Goal: Find specific page/section: Find specific page/section

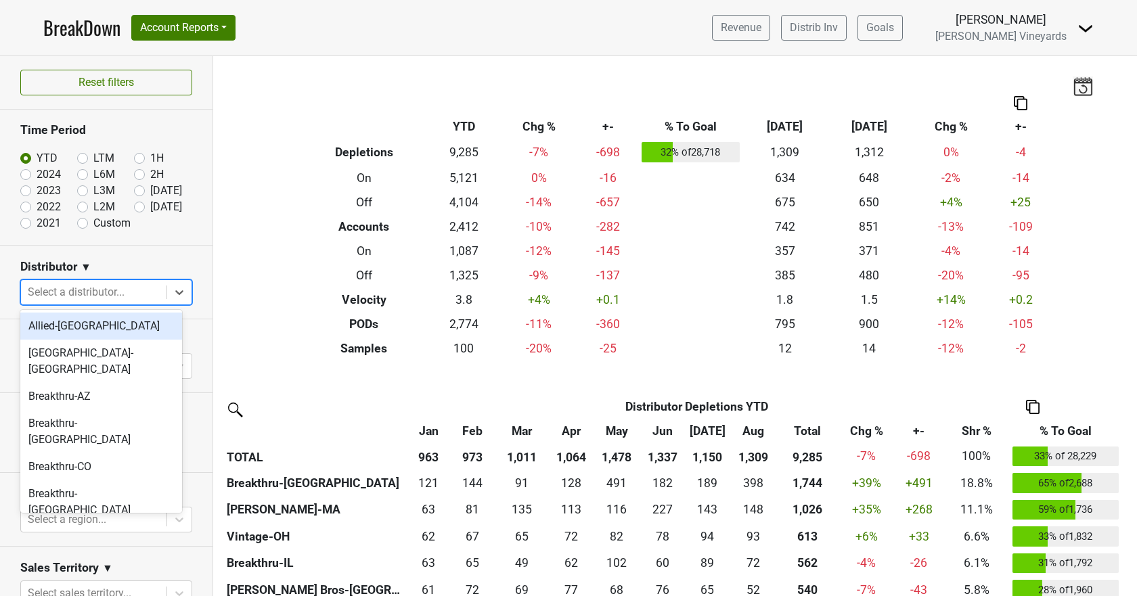
click at [123, 290] on div at bounding box center [94, 292] width 132 height 19
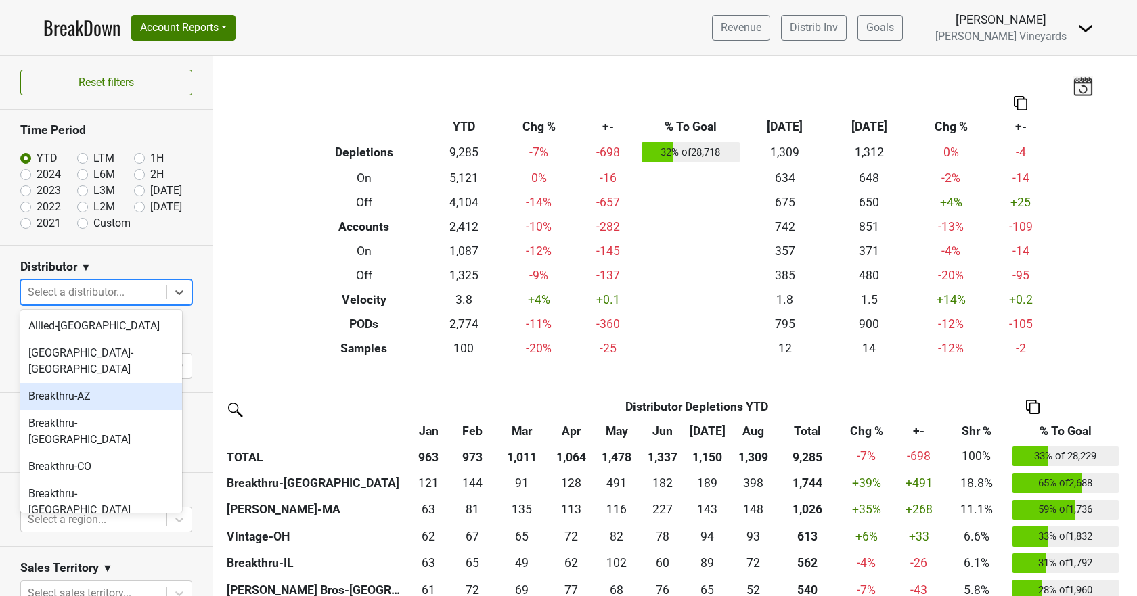
click at [106, 383] on div "Breakthru-AZ" at bounding box center [101, 396] width 162 height 27
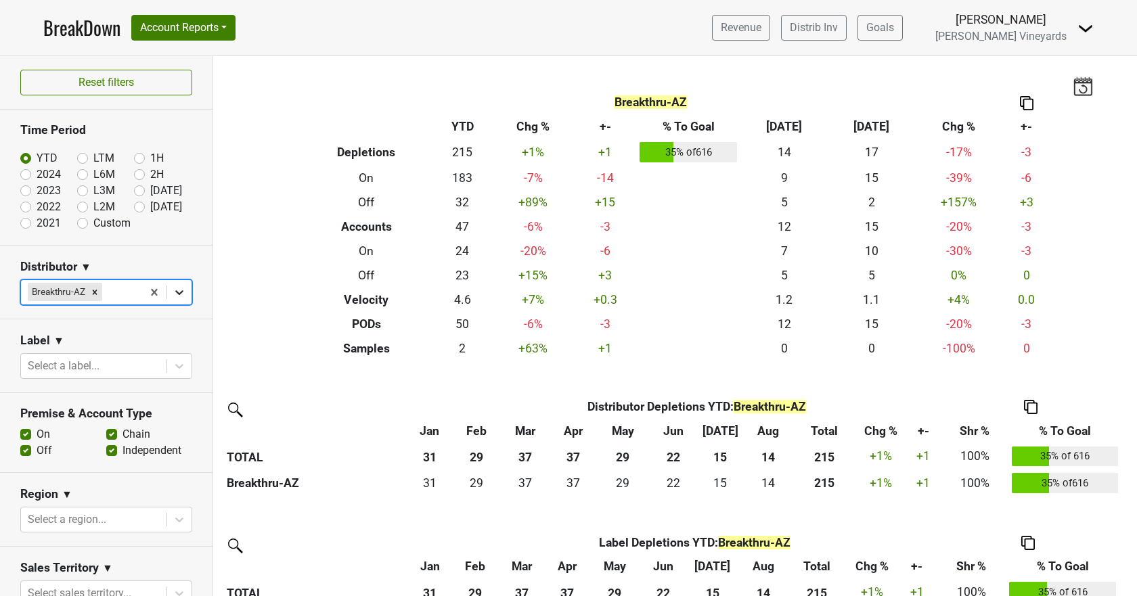
type input "b"
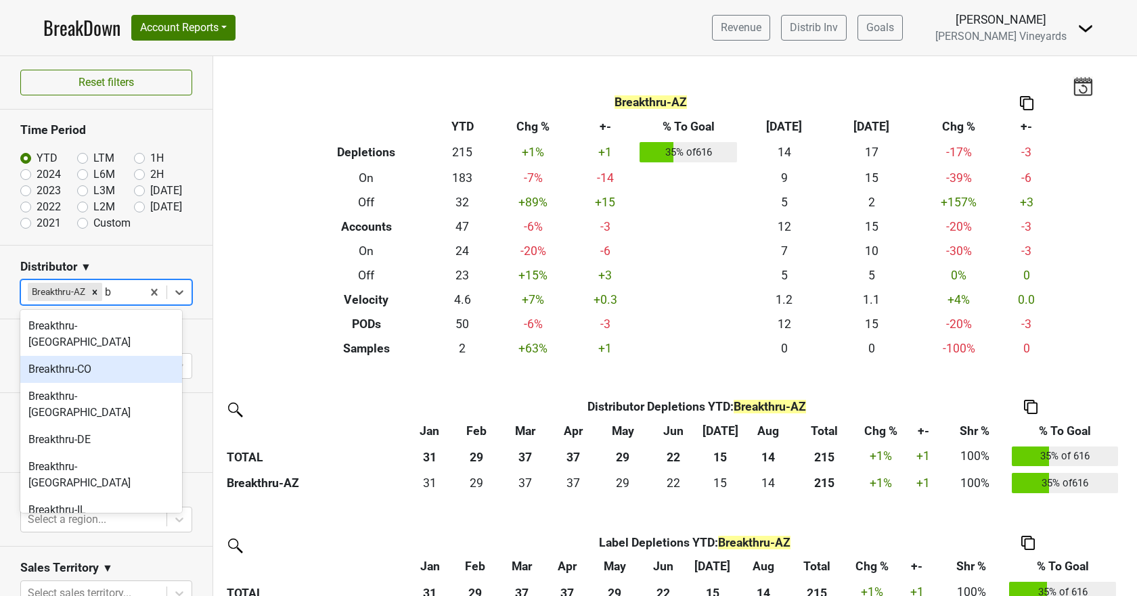
click at [119, 356] on div "Breakthru-CO" at bounding box center [101, 369] width 162 height 27
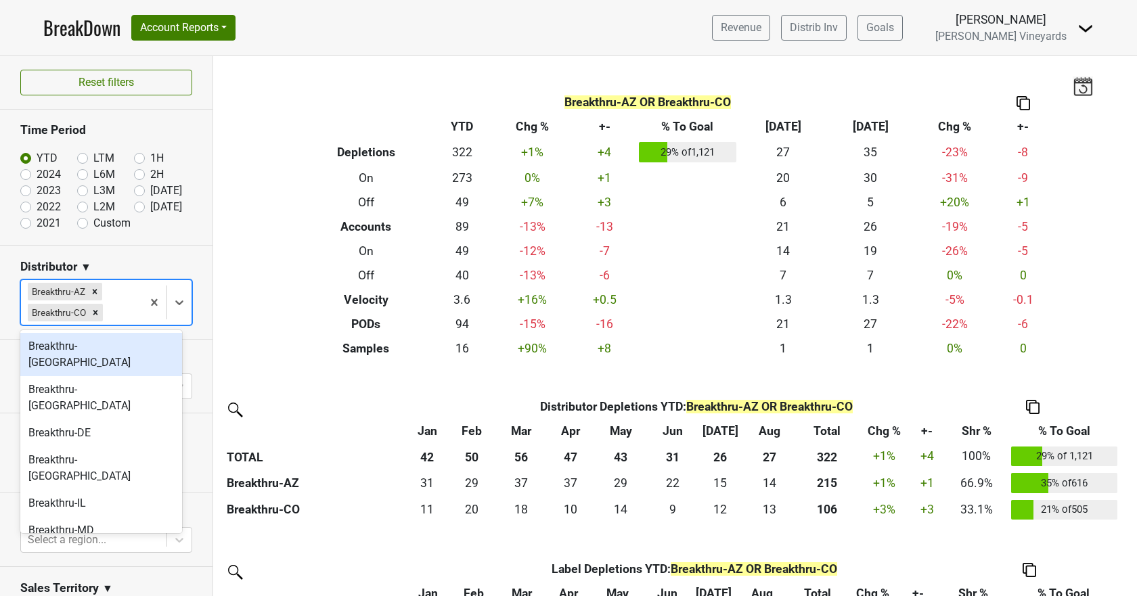
type input "b"
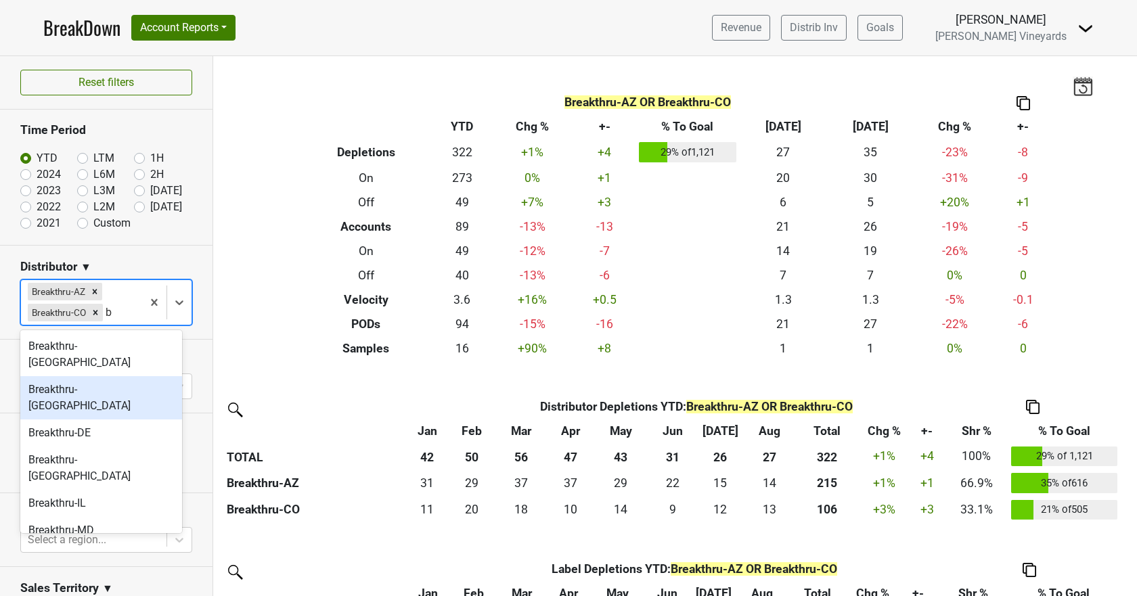
click at [104, 376] on div "Breakthru-[GEOGRAPHIC_DATA]" at bounding box center [101, 397] width 162 height 43
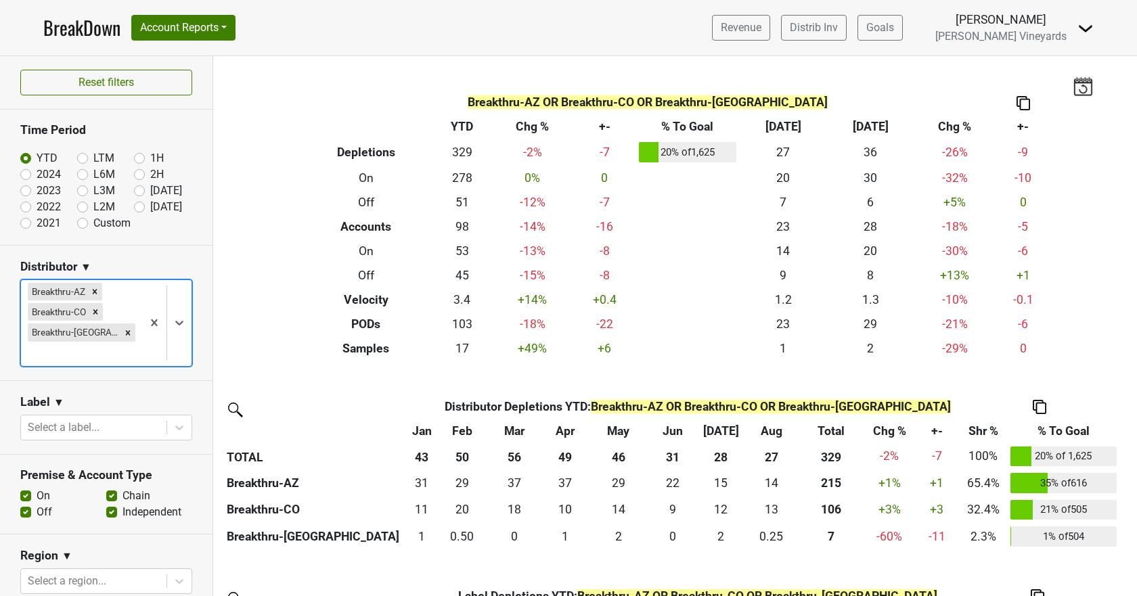
type input "b"
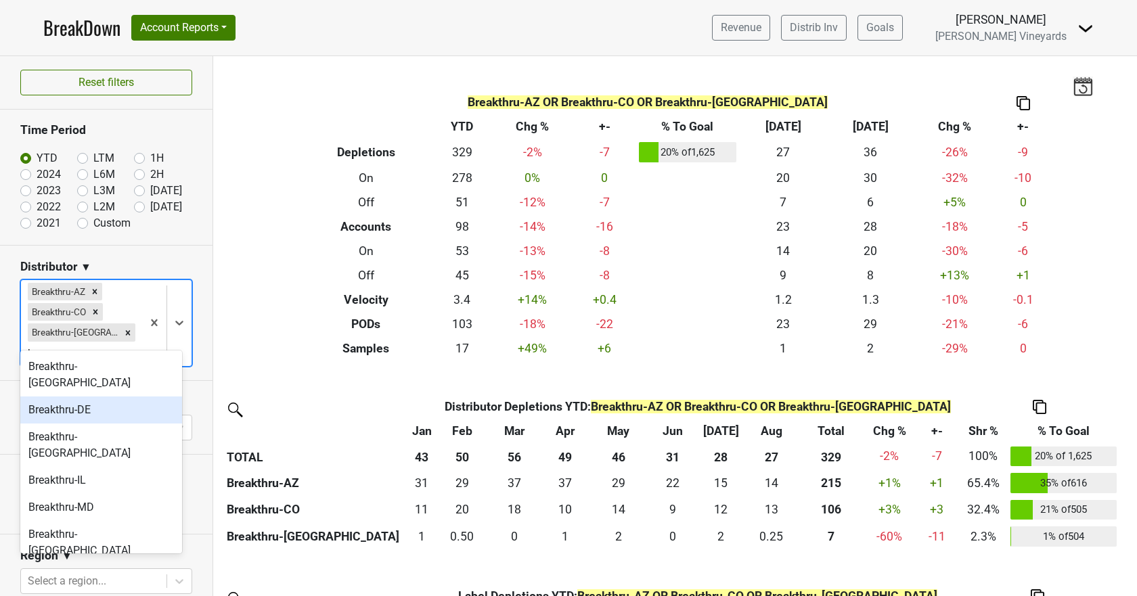
click at [99, 397] on div "Breakthru-DE" at bounding box center [101, 410] width 162 height 27
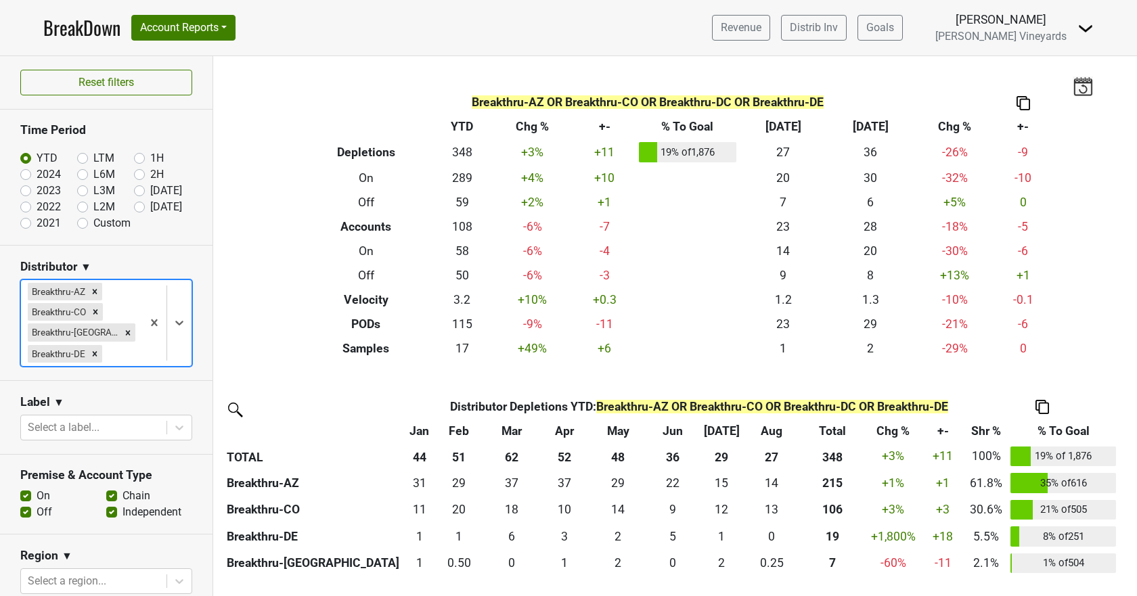
type input "b"
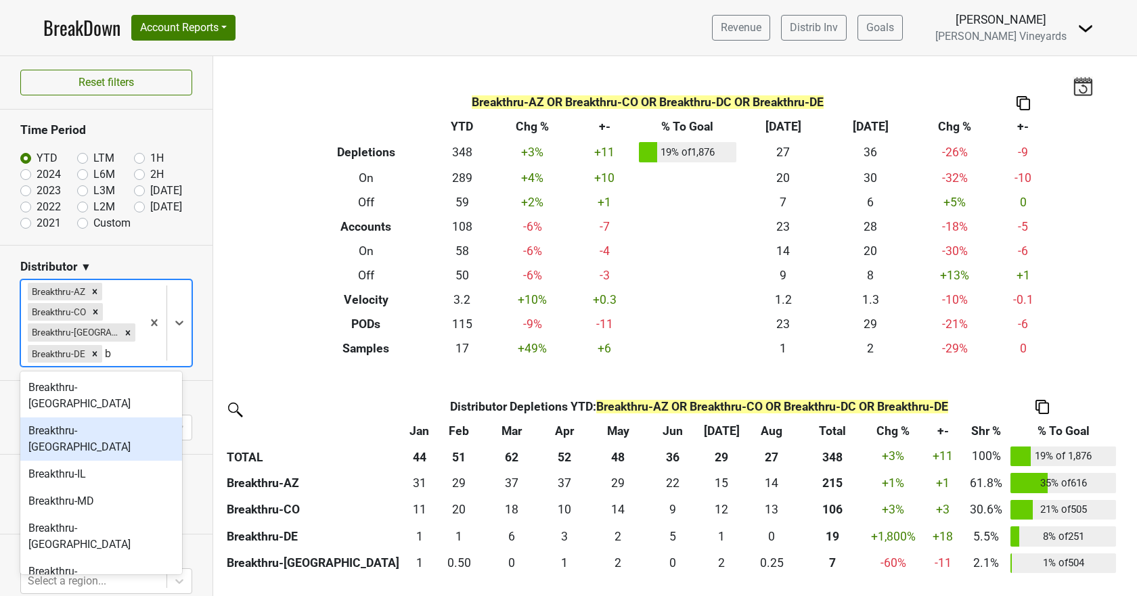
click at [95, 418] on div "Breakthru-[GEOGRAPHIC_DATA]" at bounding box center [101, 439] width 162 height 43
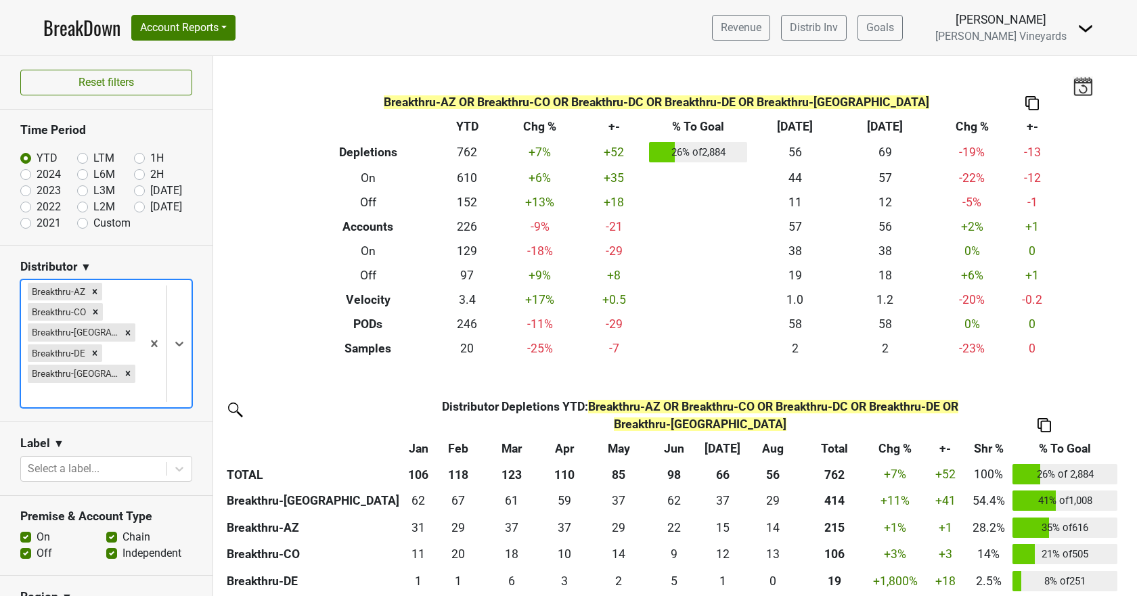
type input "b"
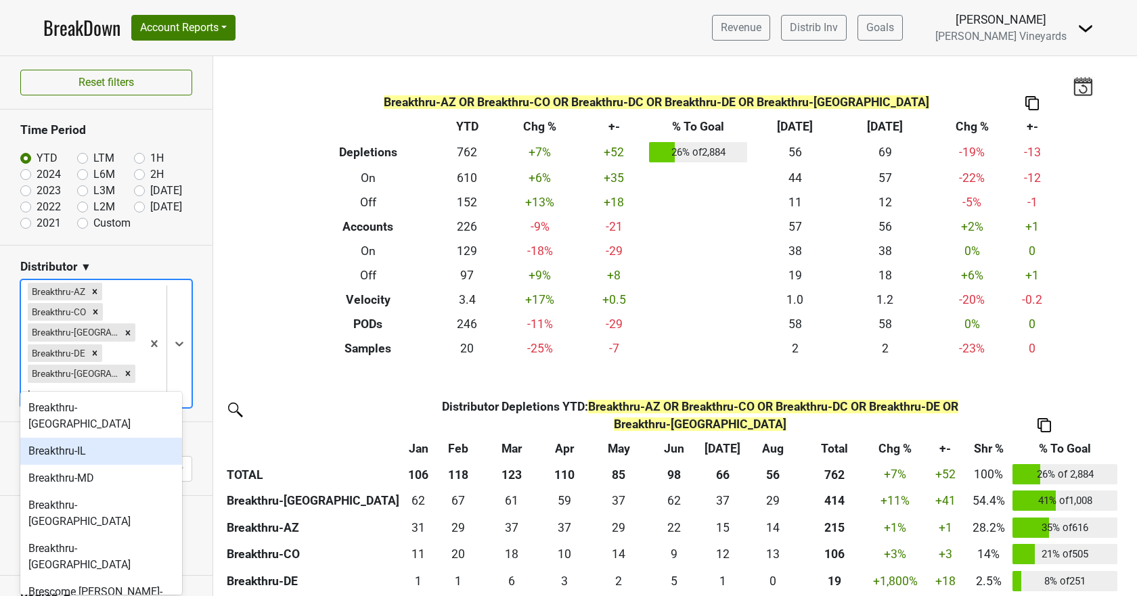
click at [88, 438] on div "Breakthru-IL" at bounding box center [101, 451] width 162 height 27
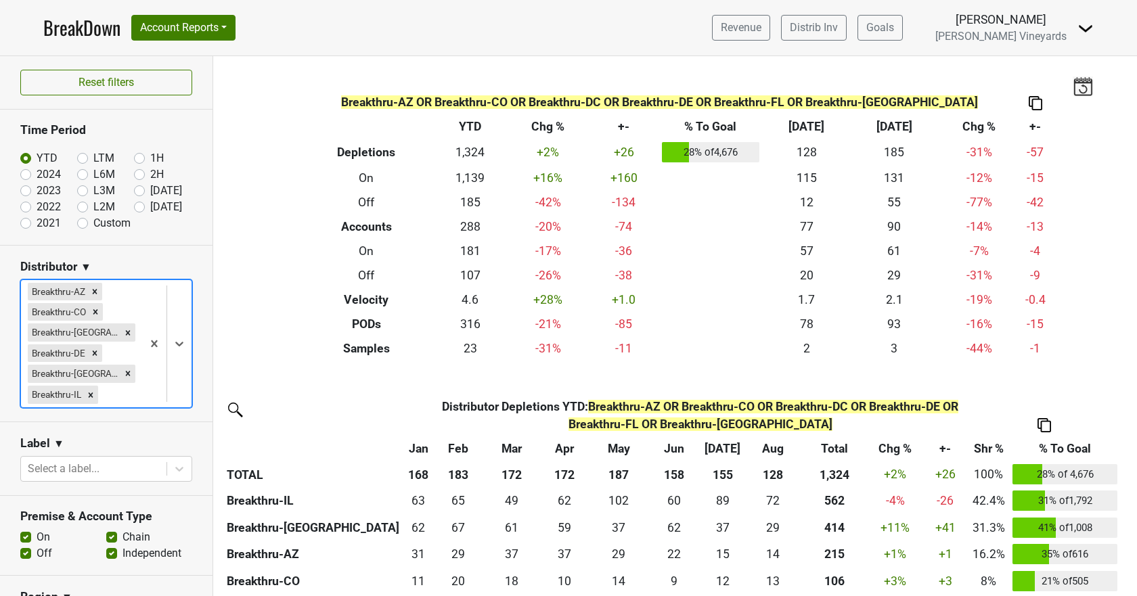
type input "b"
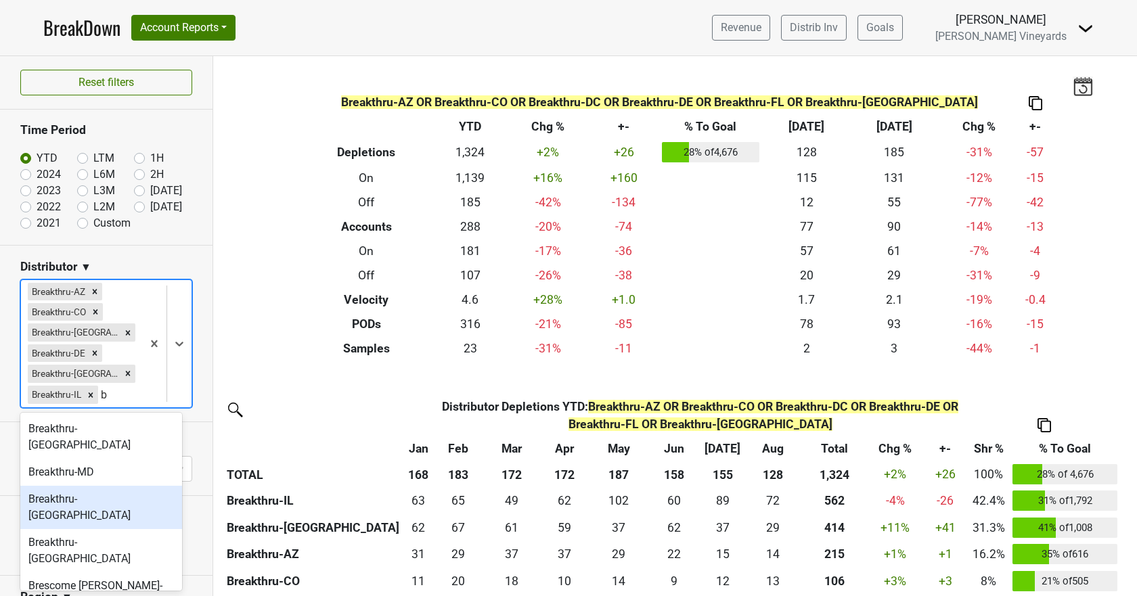
click at [81, 486] on div "Breakthru-[GEOGRAPHIC_DATA]" at bounding box center [101, 507] width 162 height 43
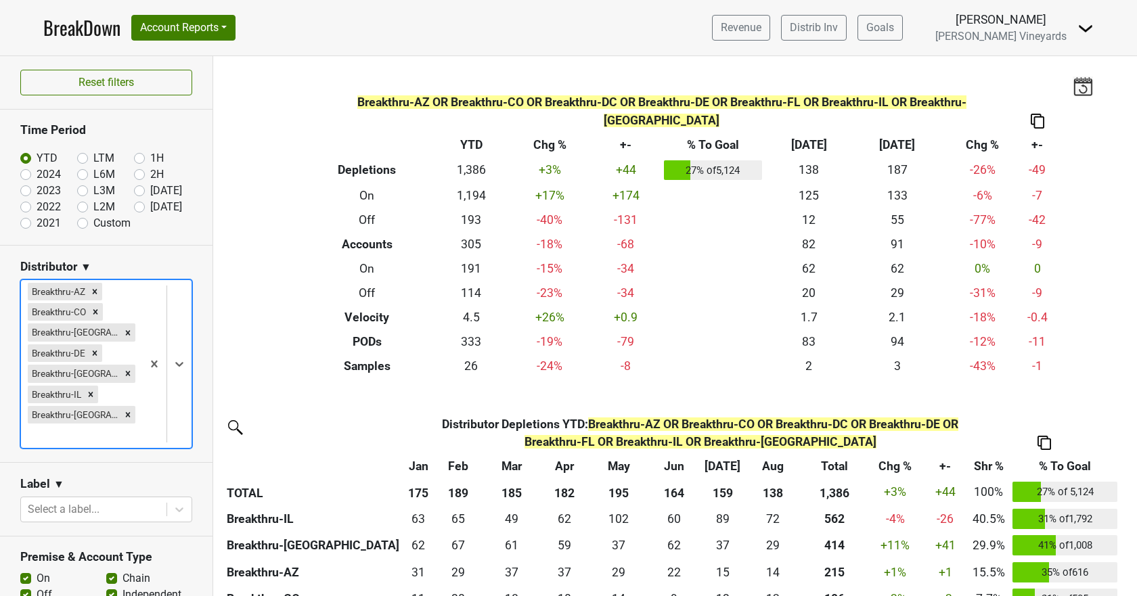
type input "b"
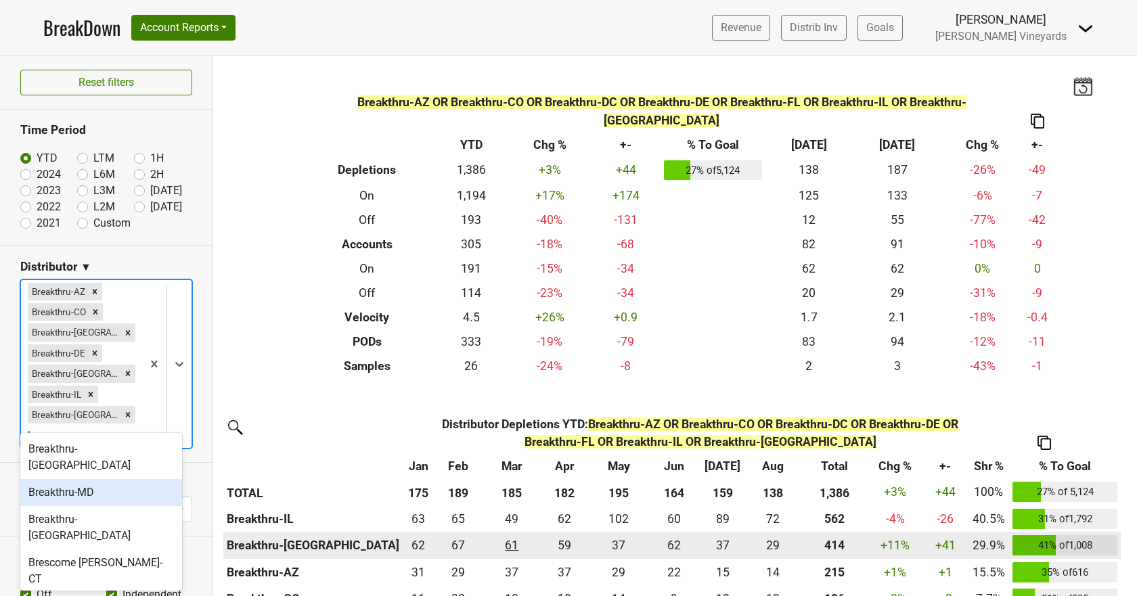
scroll to position [271, 0]
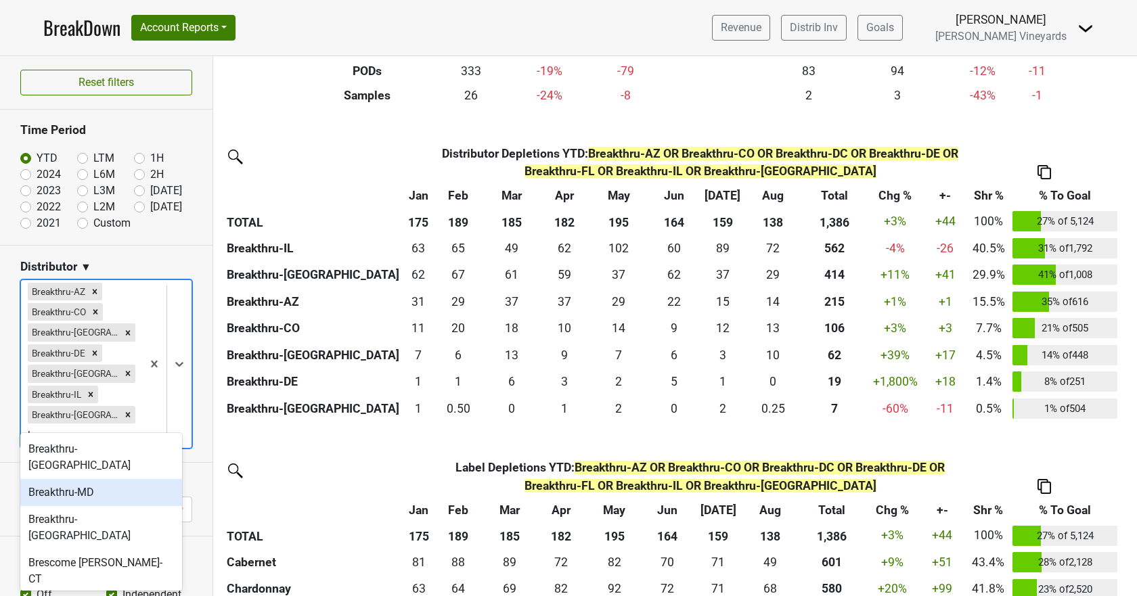
click at [66, 479] on div "Breakthru-MD" at bounding box center [101, 492] width 162 height 27
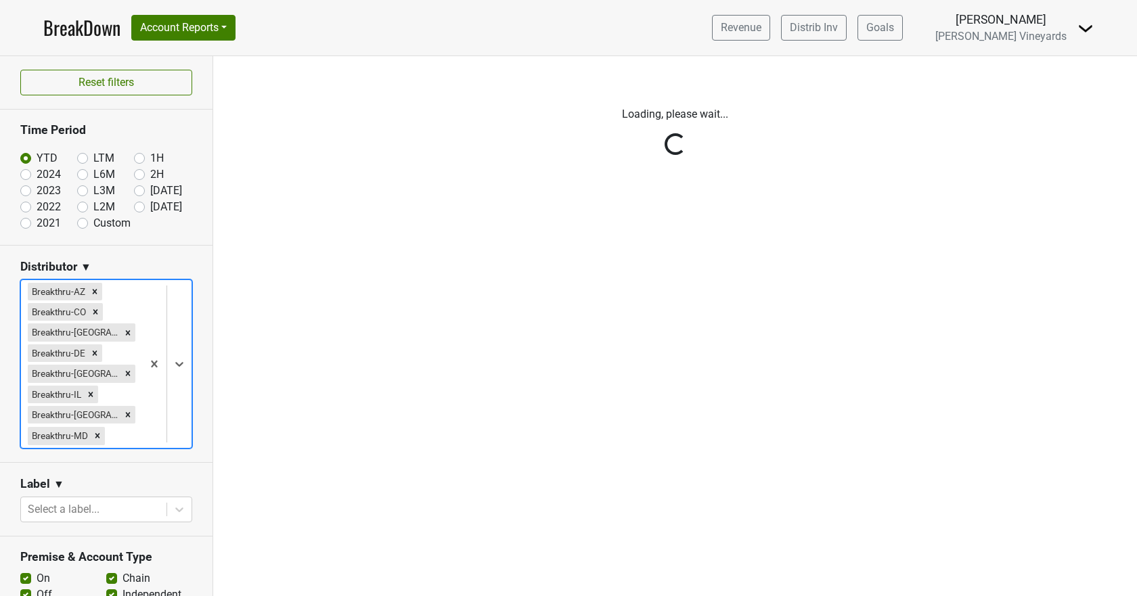
scroll to position [0, 0]
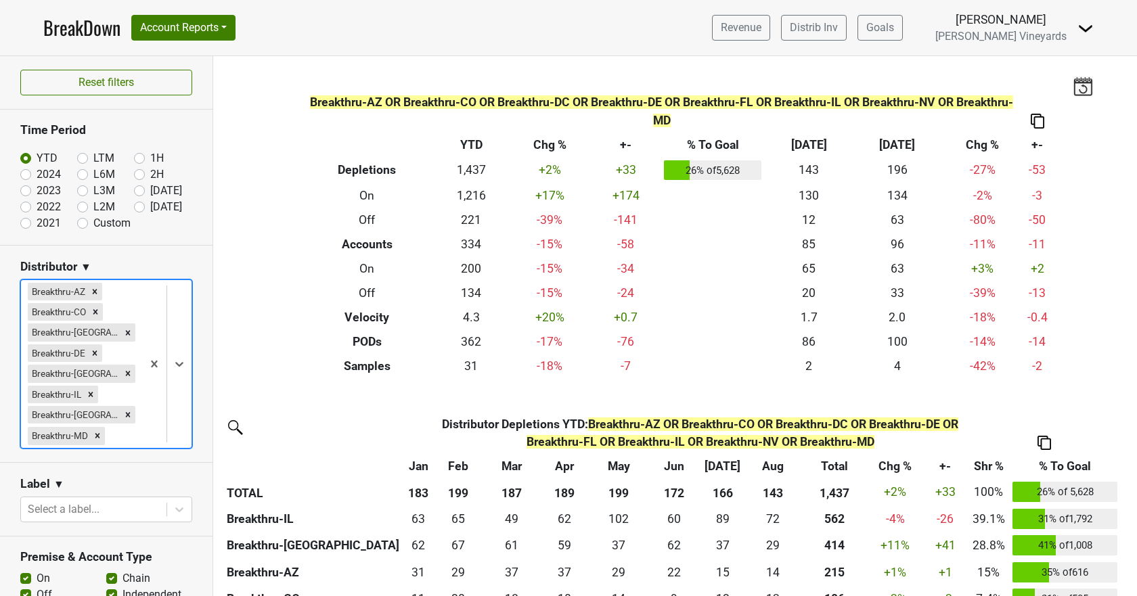
type input "b"
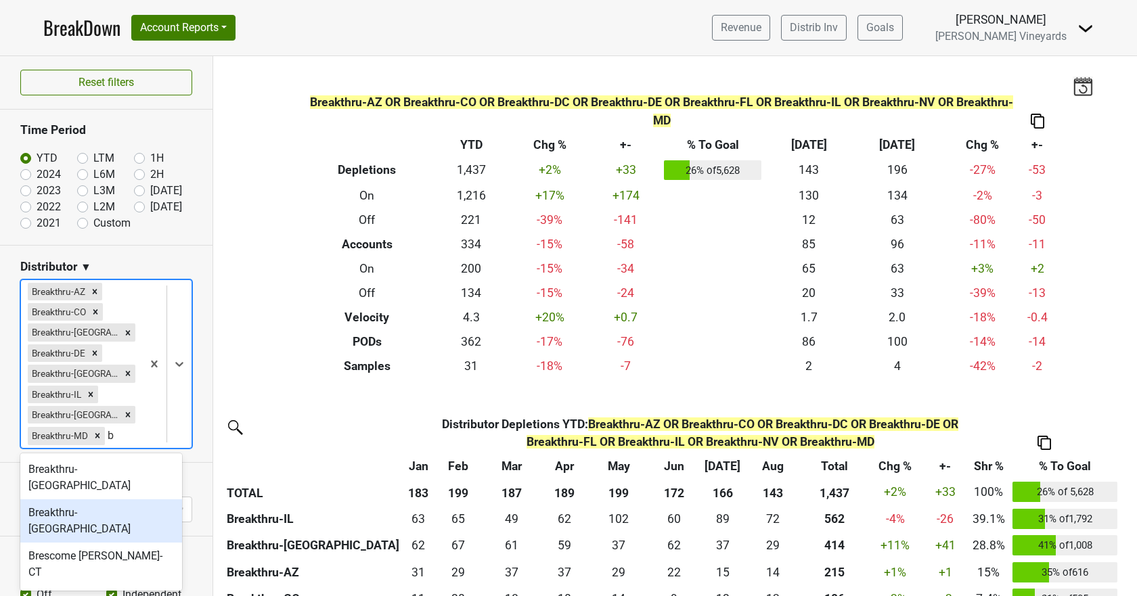
click at [89, 500] on div "Breakthru-[GEOGRAPHIC_DATA]" at bounding box center [101, 521] width 162 height 43
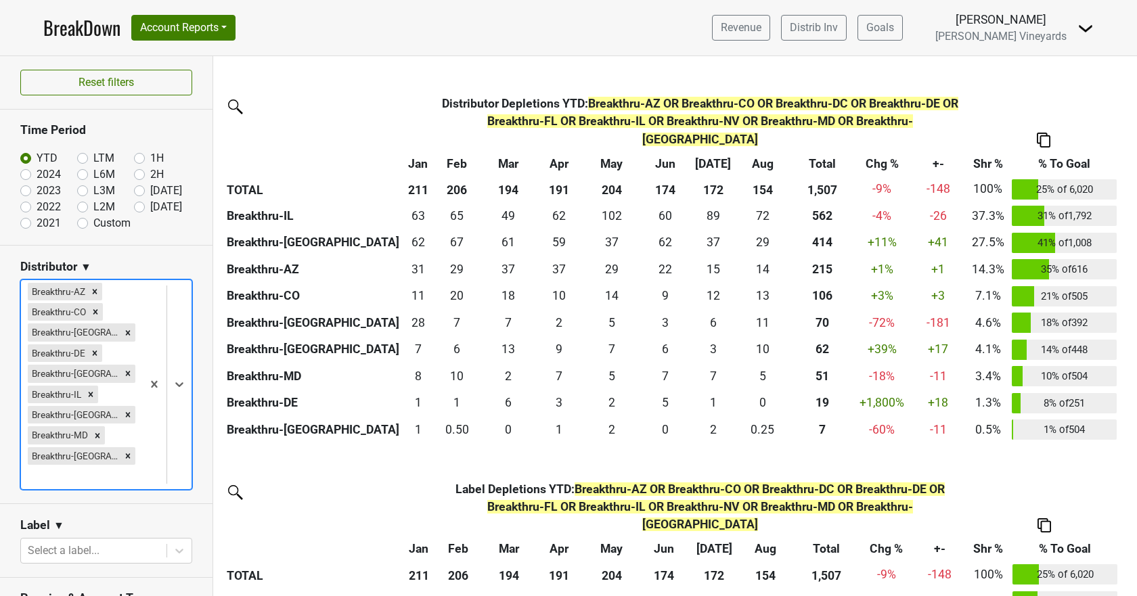
scroll to position [338, 0]
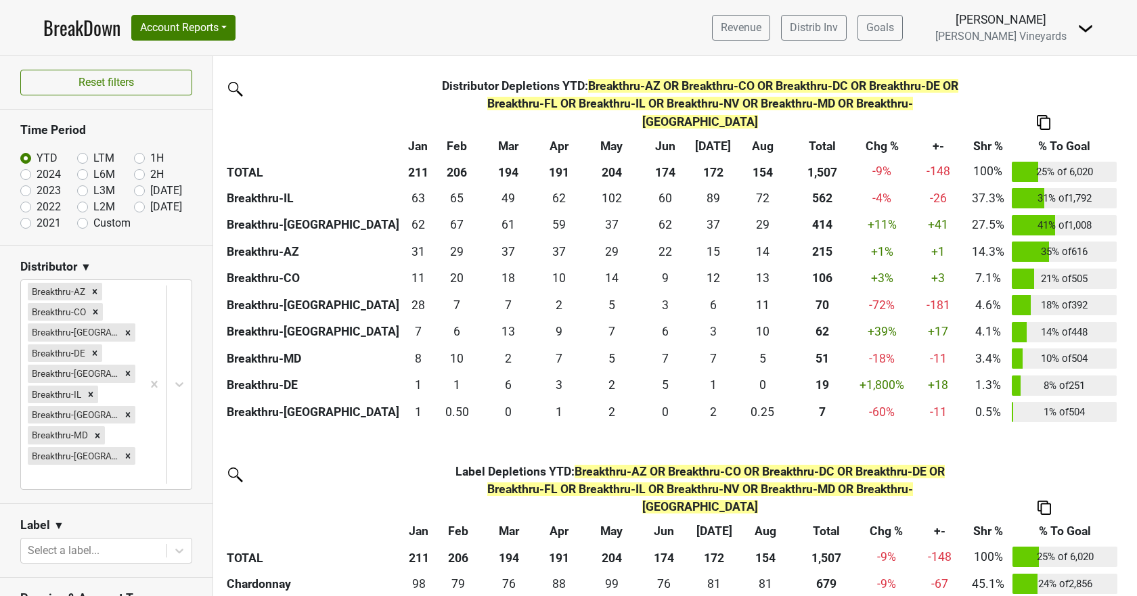
click at [1044, 115] on img at bounding box center [1044, 122] width 14 height 14
click at [1044, 39] on div "Copy as Image" at bounding box center [1043, 40] width 69 height 20
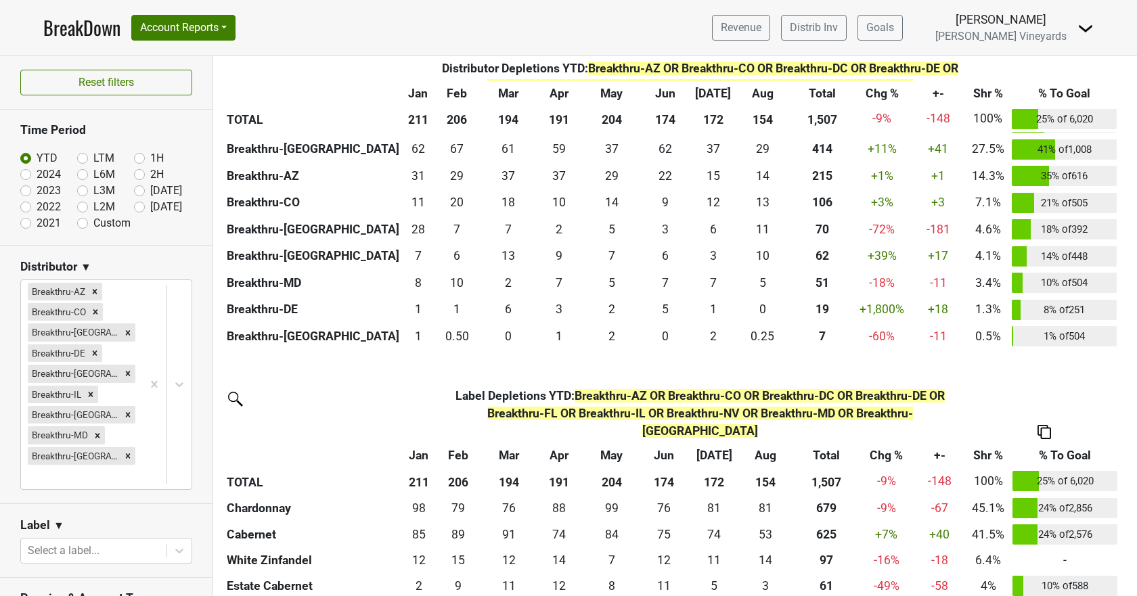
scroll to position [416, 0]
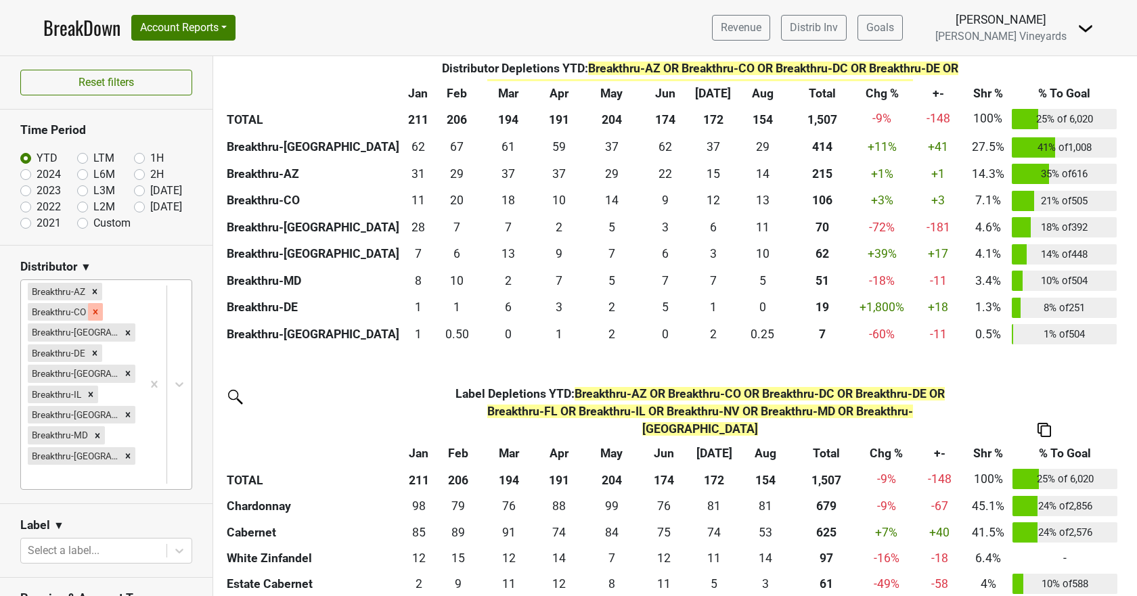
click at [96, 307] on icon "Remove Breakthru-CO" at bounding box center [95, 311] width 9 height 9
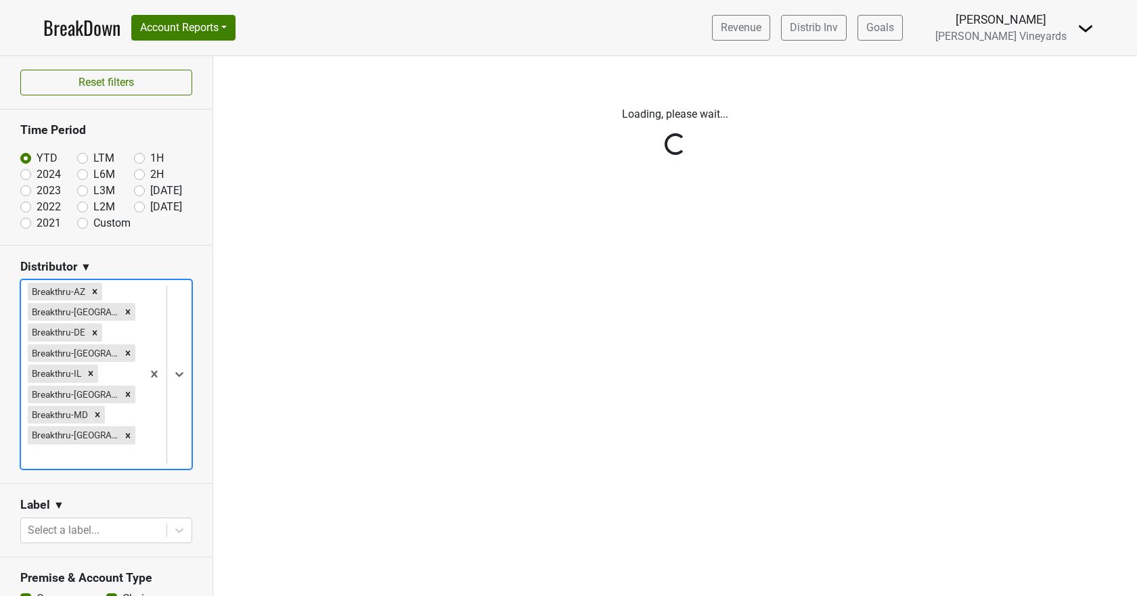
scroll to position [0, 0]
click at [94, 307] on div "Reset filters Time Period YTD LTM 1H 2024 L6M 2H 2023 L3M Aug '25 2022 L2M Sep …" at bounding box center [106, 326] width 213 height 540
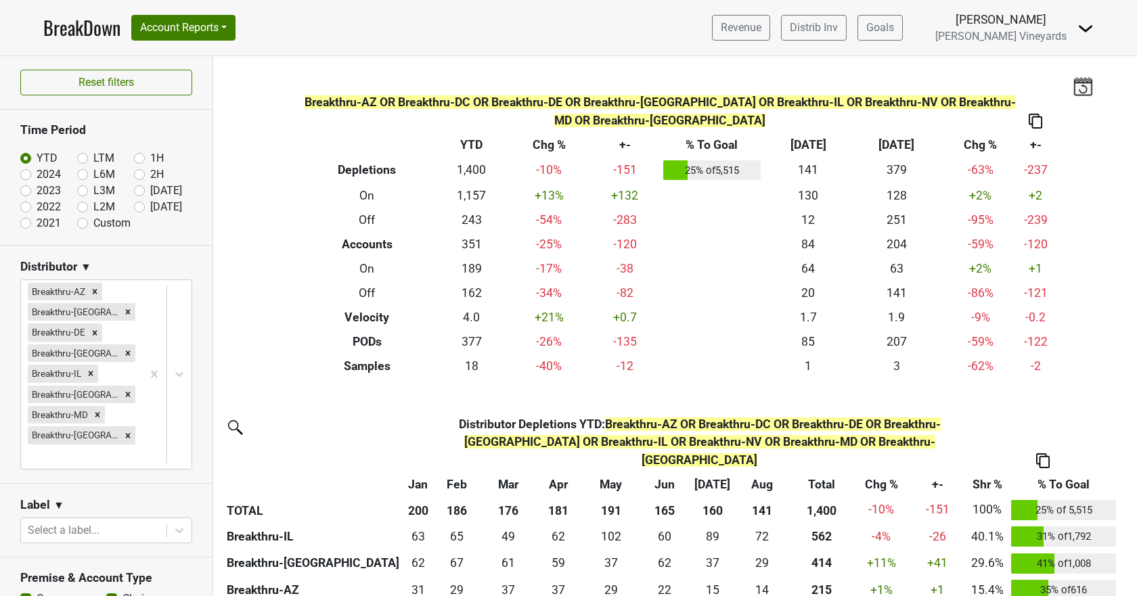
click at [94, 290] on icon "Remove Breakthru-AZ" at bounding box center [94, 291] width 9 height 9
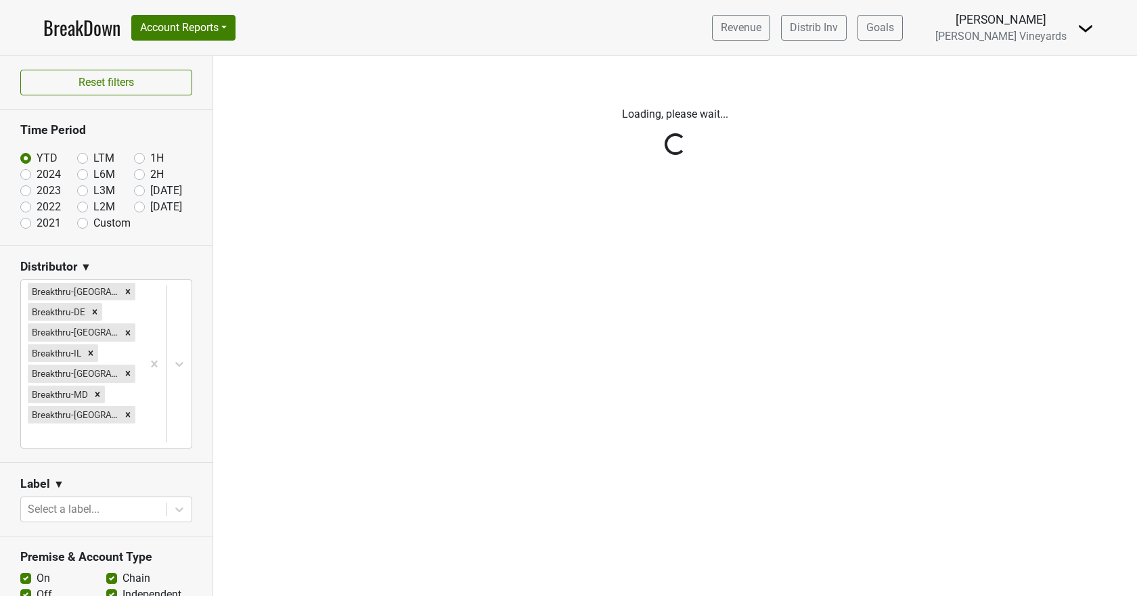
click at [94, 290] on div "Reset filters Time Period YTD LTM 1H 2024 L6M 2H 2023 L3M Aug '25 2022 L2M Sep …" at bounding box center [106, 326] width 213 height 540
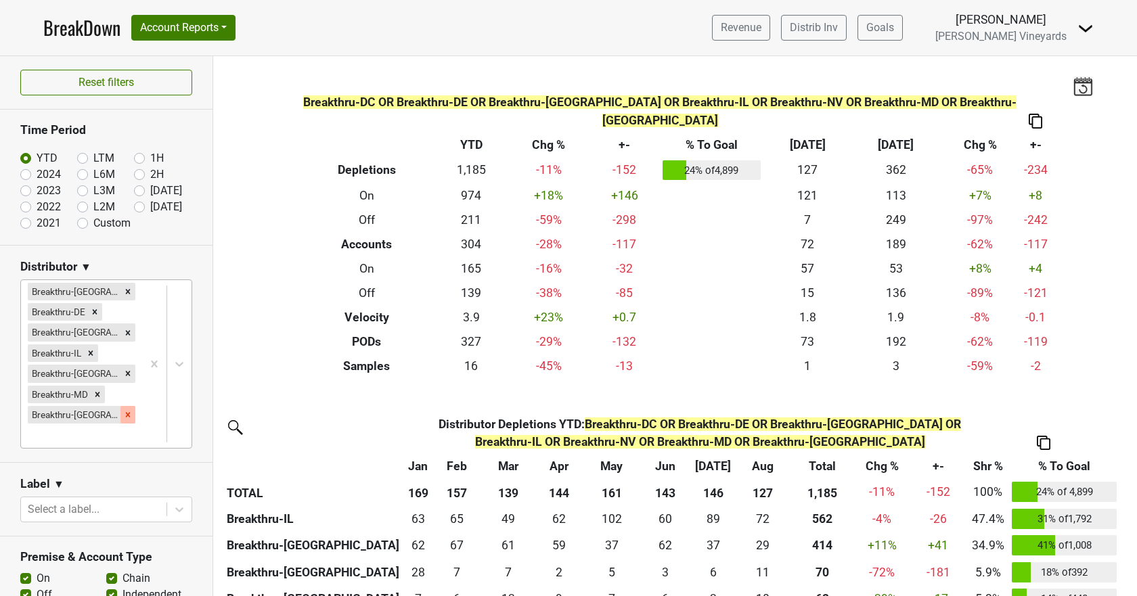
click at [120, 419] on div "Remove Breakthru-PA" at bounding box center [127, 415] width 15 height 18
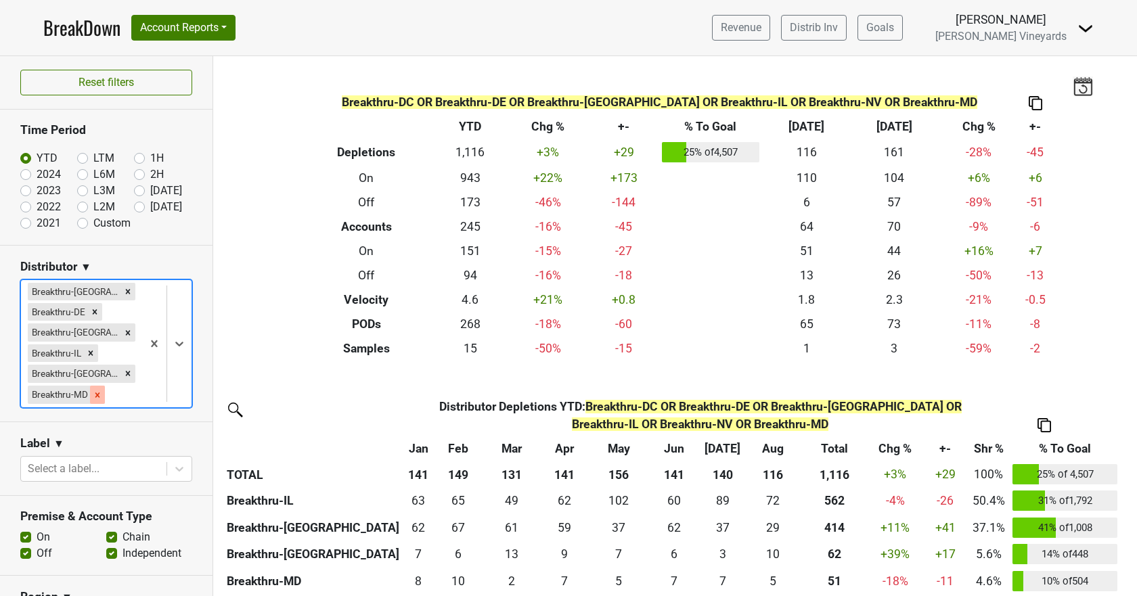
click at [96, 393] on icon "Remove Breakthru-MD" at bounding box center [97, 395] width 5 height 5
click at [126, 374] on icon "Remove Breakthru-NV" at bounding box center [128, 374] width 5 height 5
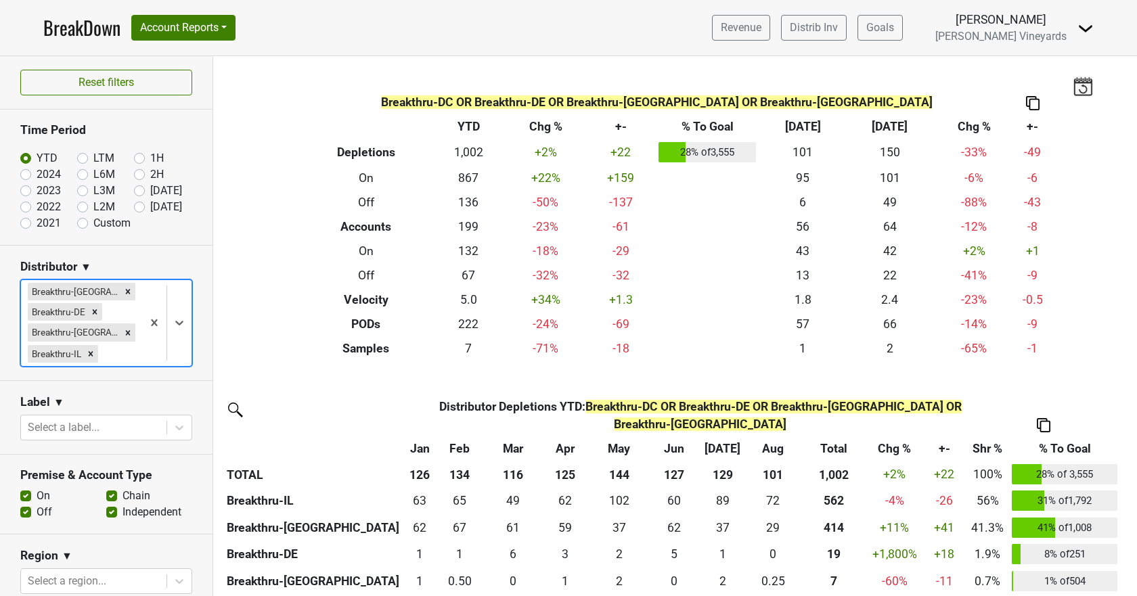
click at [93, 358] on div "Remove Breakthru-IL" at bounding box center [90, 354] width 15 height 18
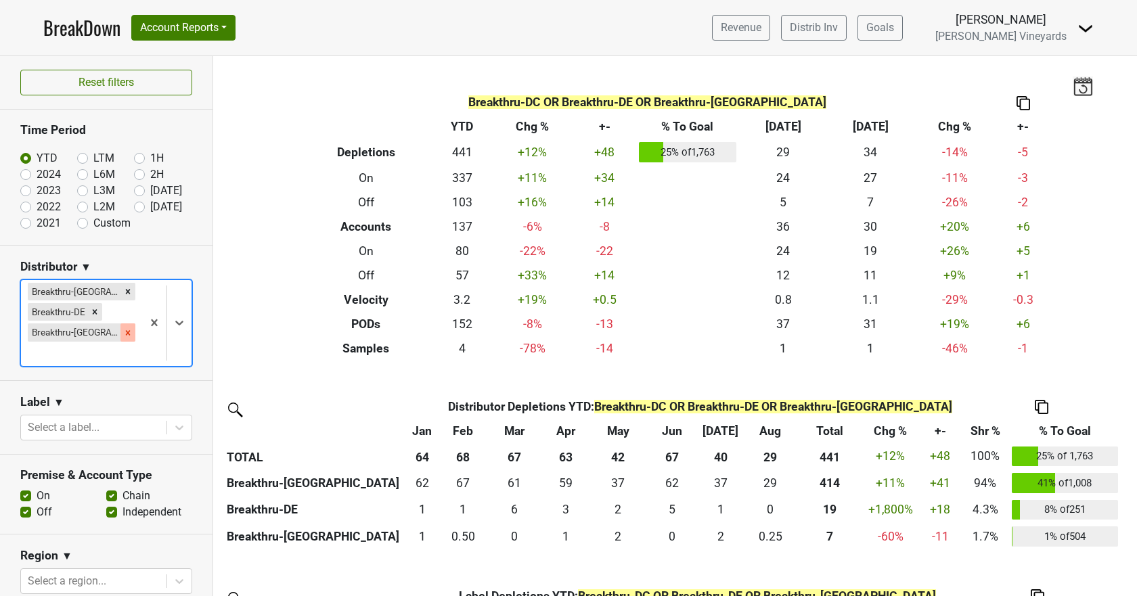
click at [126, 332] on icon "Remove Breakthru-FL" at bounding box center [128, 332] width 5 height 5
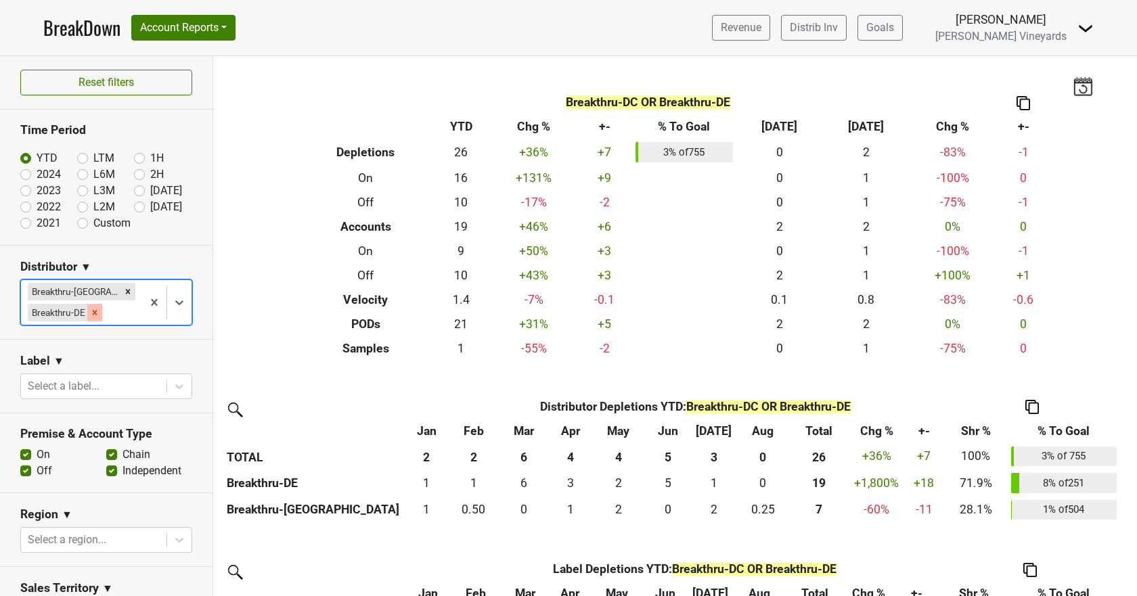
click at [94, 313] on icon "Remove Breakthru-DE" at bounding box center [95, 312] width 5 height 5
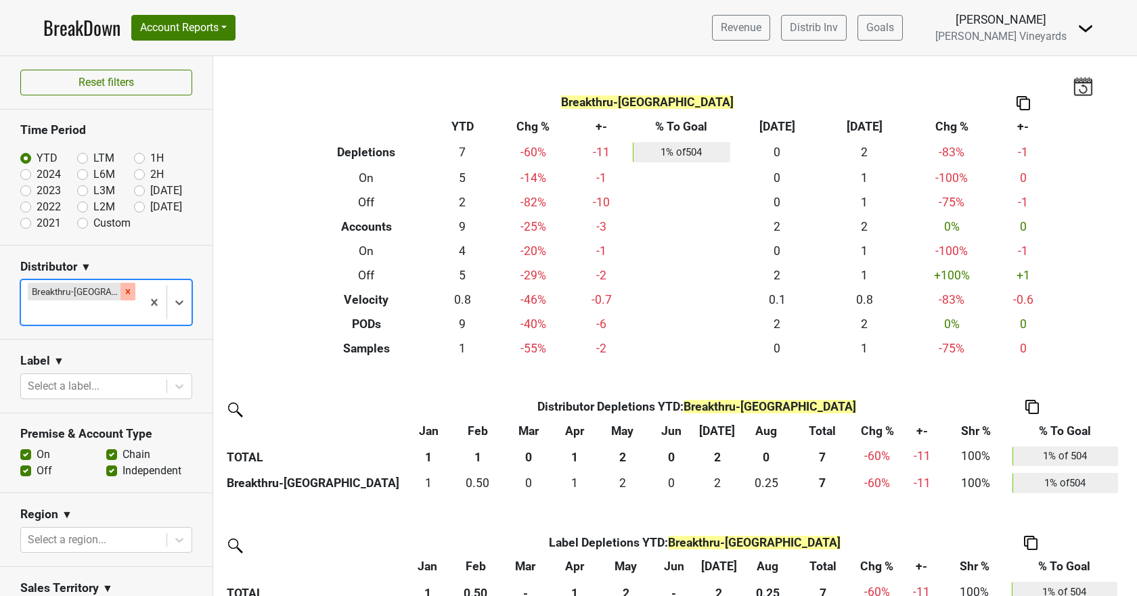
click at [123, 292] on icon "Remove Breakthru-DC" at bounding box center [127, 291] width 9 height 9
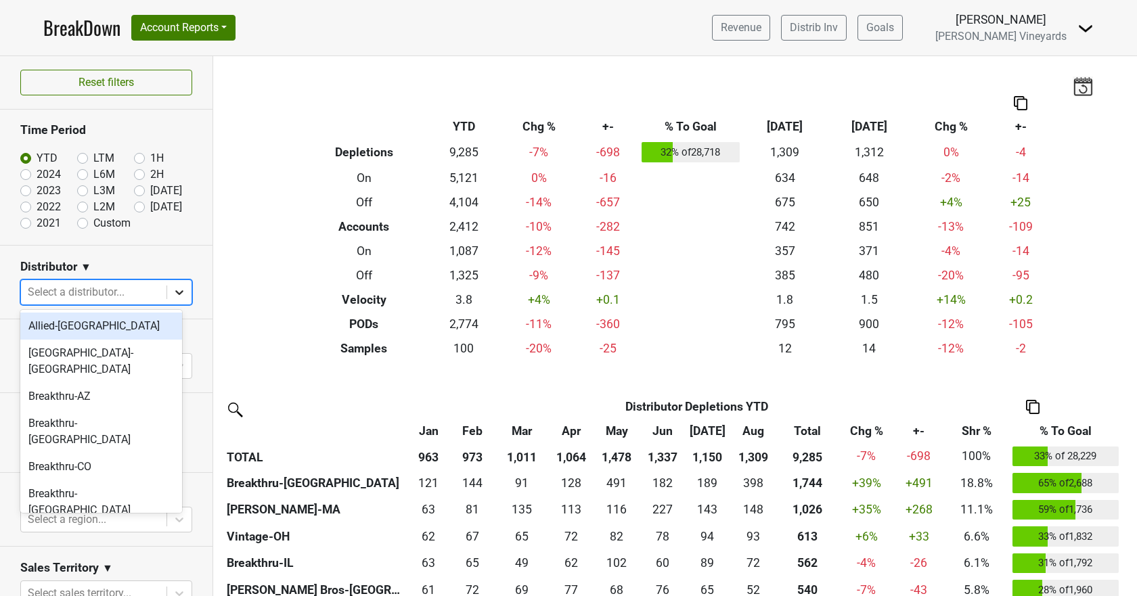
click at [173, 292] on icon at bounding box center [180, 293] width 14 height 14
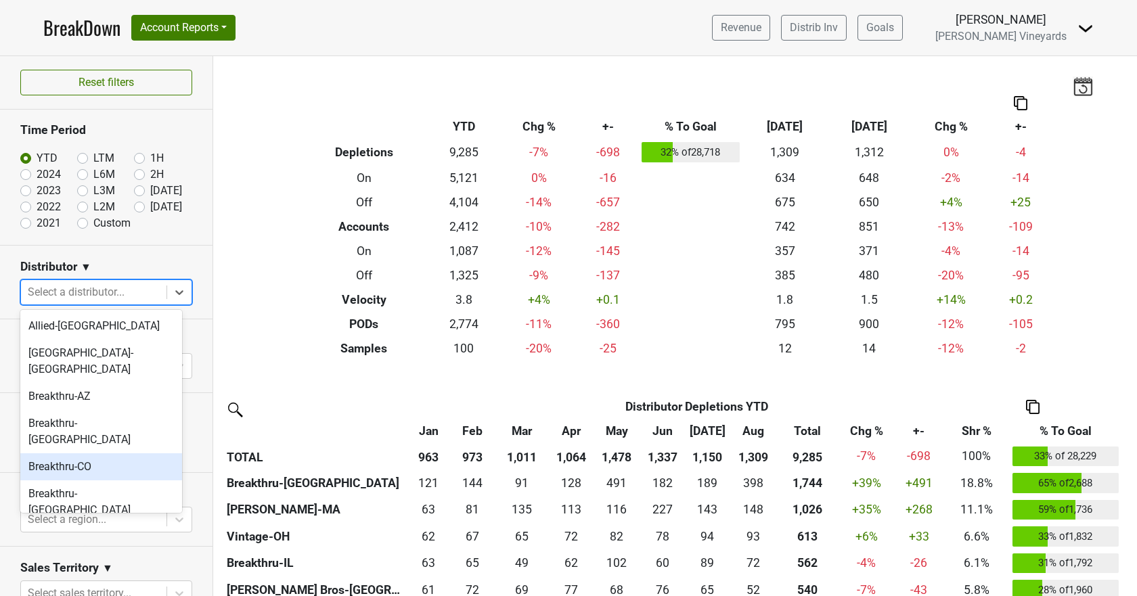
click at [118, 454] on div "Breakthru-CO" at bounding box center [101, 467] width 162 height 27
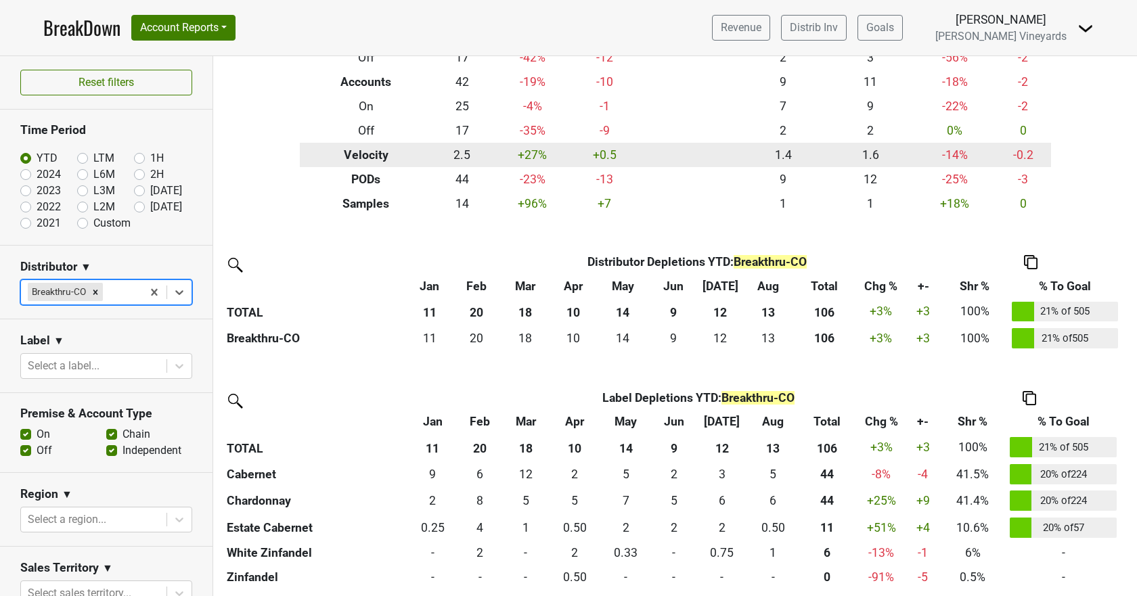
scroll to position [149, 0]
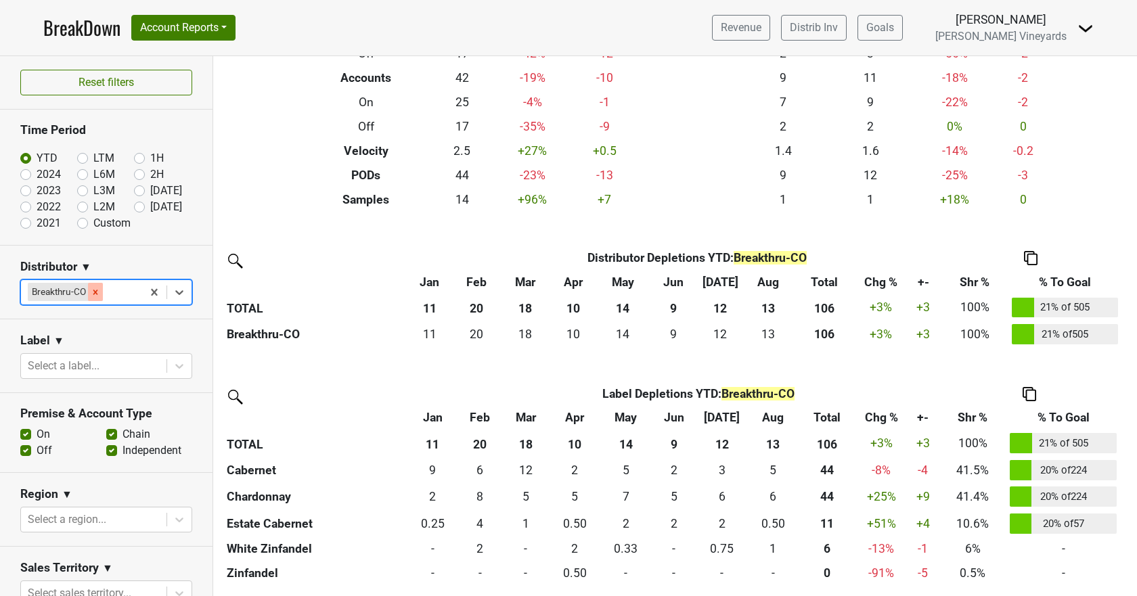
click at [95, 290] on icon "Remove Breakthru-CO" at bounding box center [95, 292] width 5 height 5
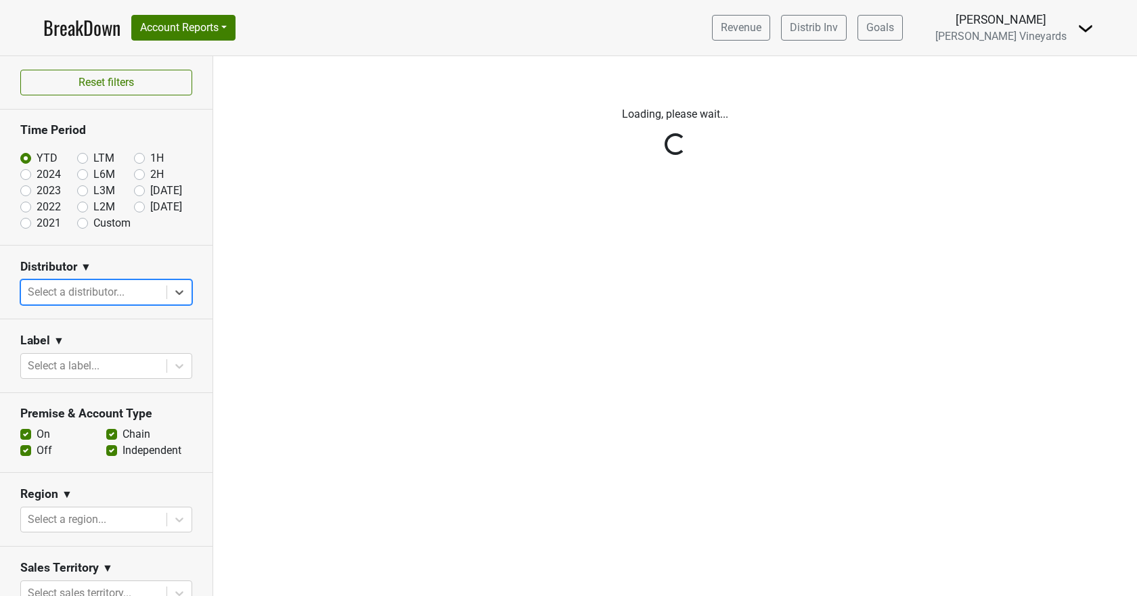
scroll to position [0, 0]
click at [95, 290] on div "Reset filters Time Period YTD LTM 1H 2024 L6M 2H 2023 L3M Aug '25 2022 L2M Sep …" at bounding box center [106, 326] width 213 height 540
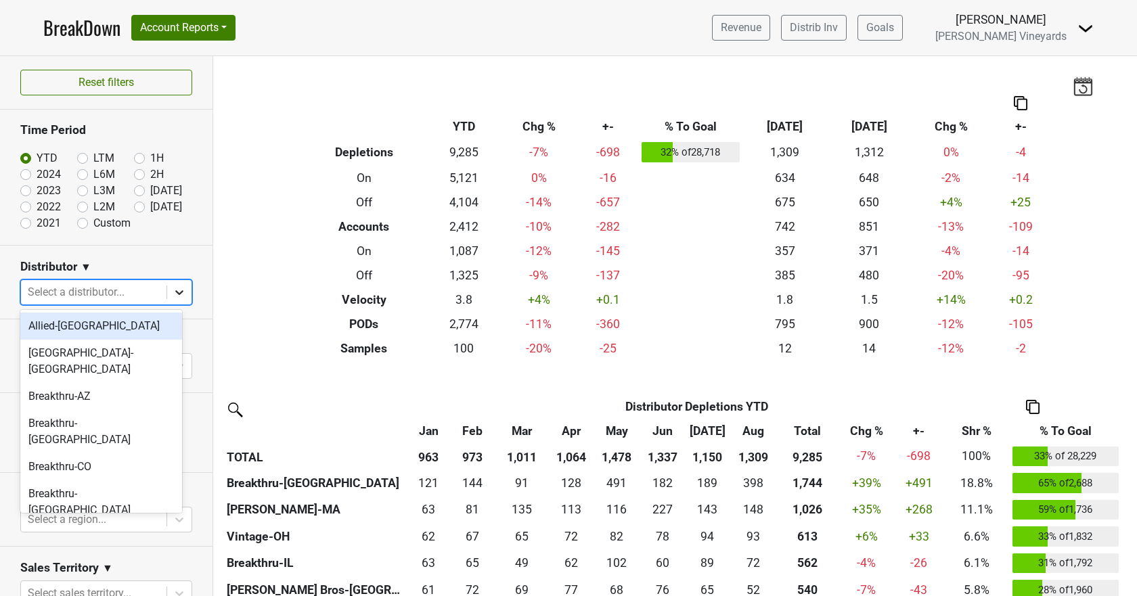
click at [180, 291] on div at bounding box center [179, 292] width 24 height 24
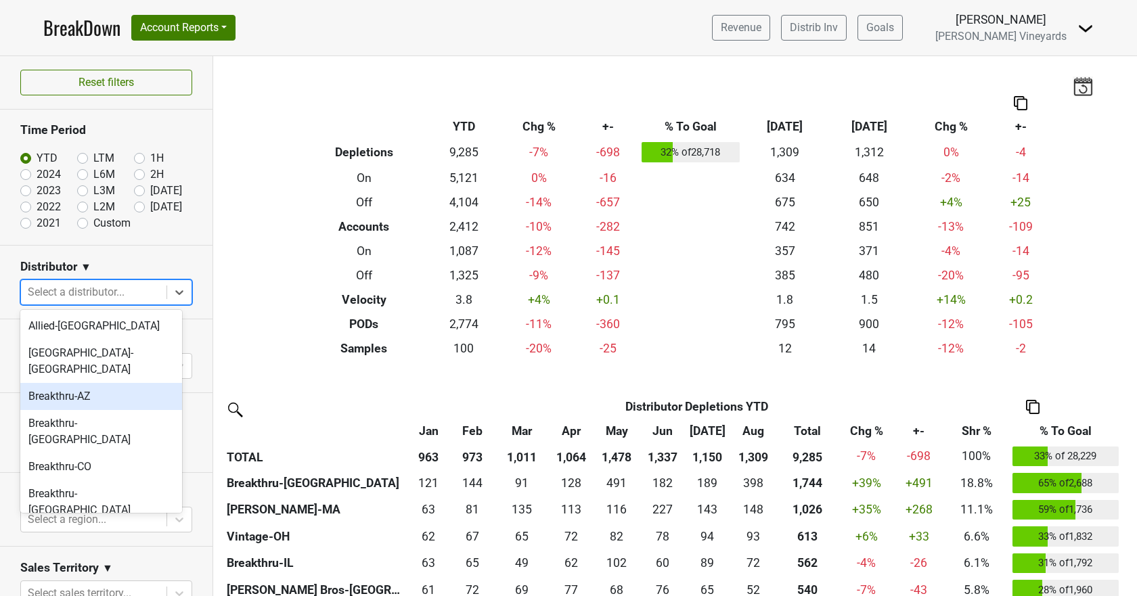
click at [109, 388] on div "Breakthru-AZ" at bounding box center [101, 396] width 162 height 27
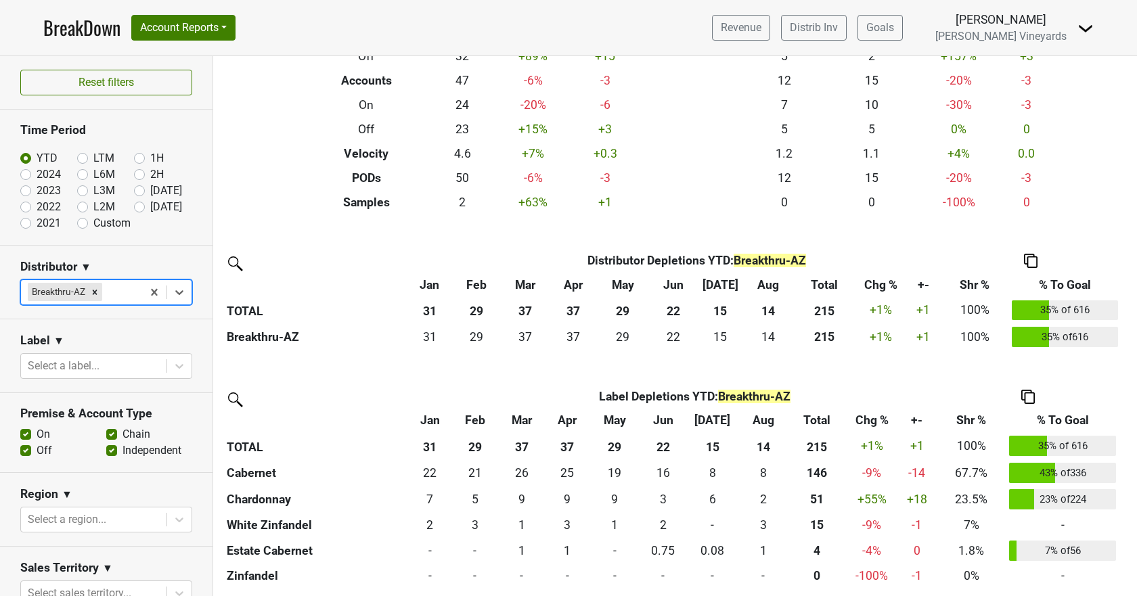
scroll to position [149, 0]
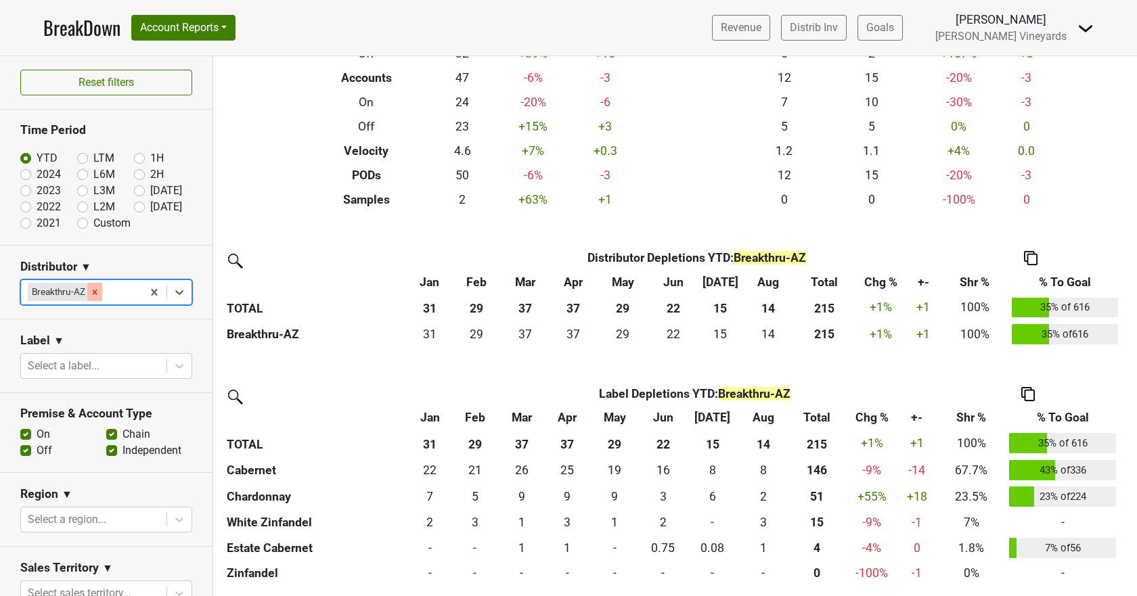
click at [99, 291] on icon "Remove Breakthru-AZ" at bounding box center [94, 292] width 9 height 9
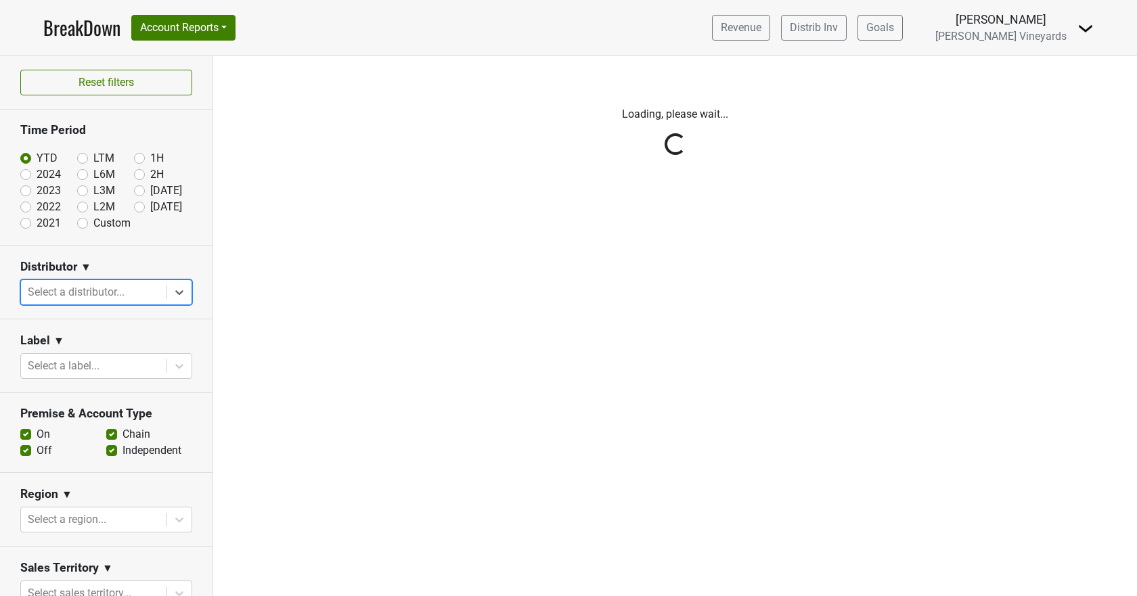
click at [102, 291] on div "Reset filters Time Period YTD LTM 1H 2024 L6M 2H 2023 L3M Aug '25 2022 L2M Sep …" at bounding box center [106, 326] width 213 height 540
click at [170, 297] on div "Reset filters Time Period YTD LTM 1H 2024 L6M 2H 2023 L3M Aug '25 2022 L2M Sep …" at bounding box center [106, 326] width 213 height 540
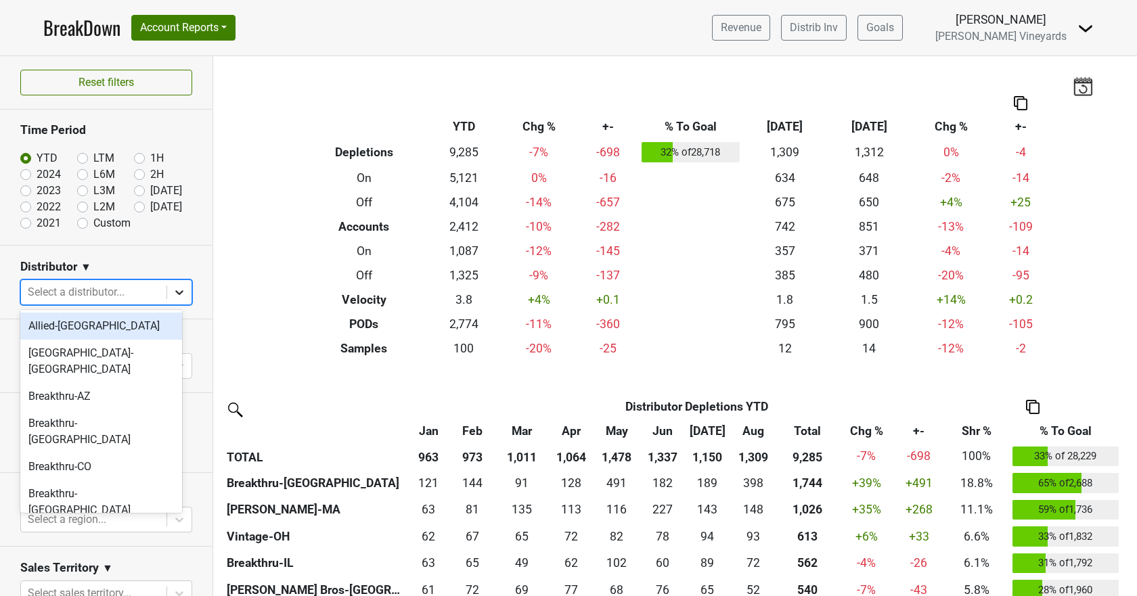
click at [173, 292] on icon at bounding box center [180, 293] width 14 height 14
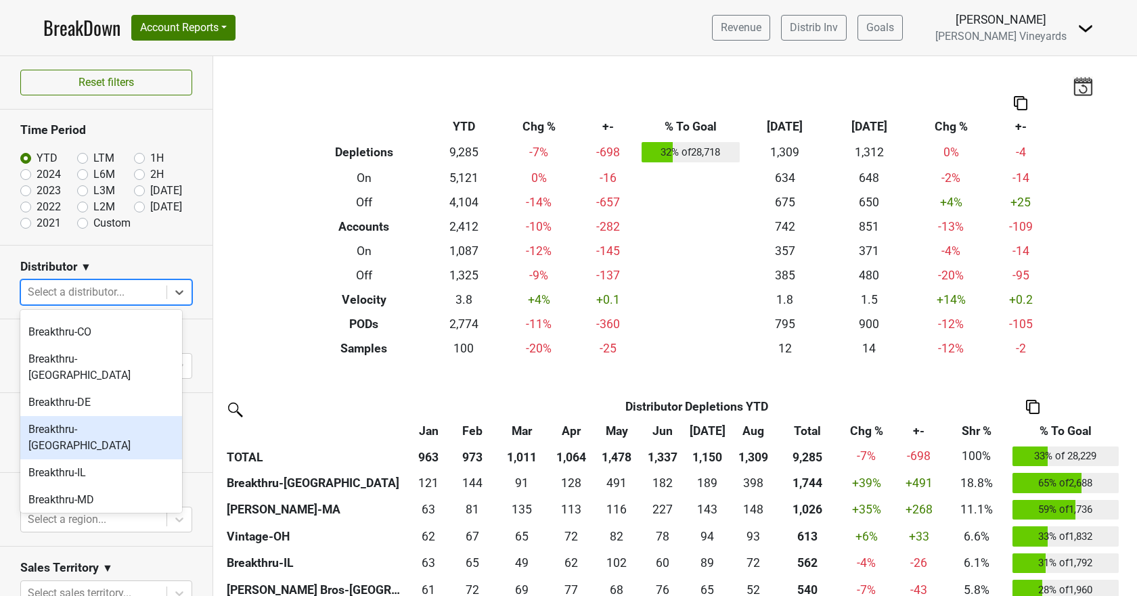
scroll to position [135, 0]
click at [70, 513] on div "Breakthru-[GEOGRAPHIC_DATA]" at bounding box center [101, 534] width 162 height 43
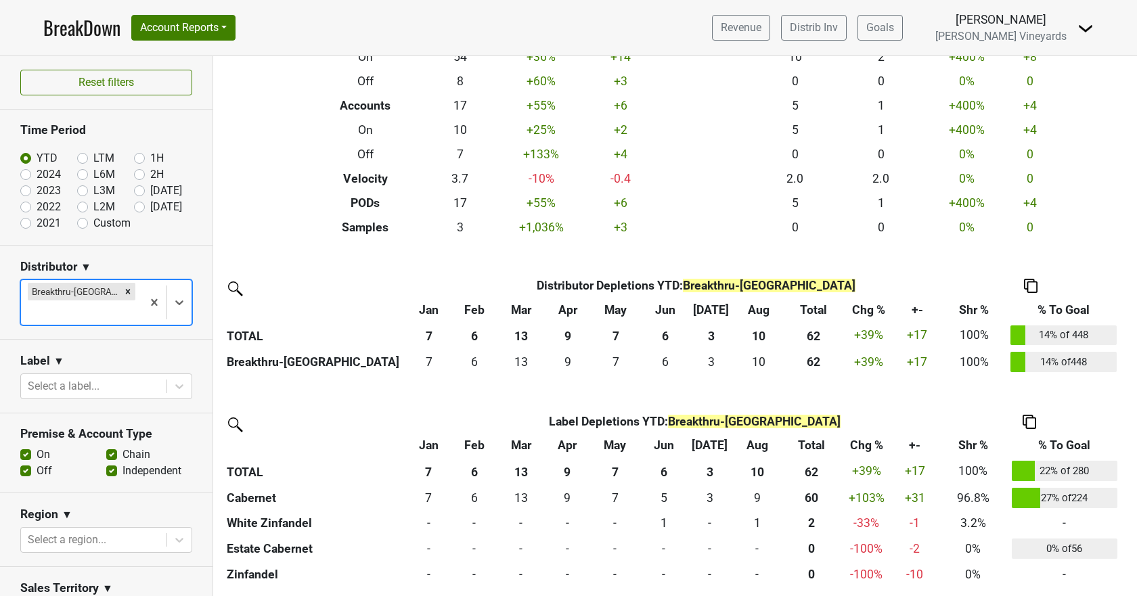
scroll to position [123, 0]
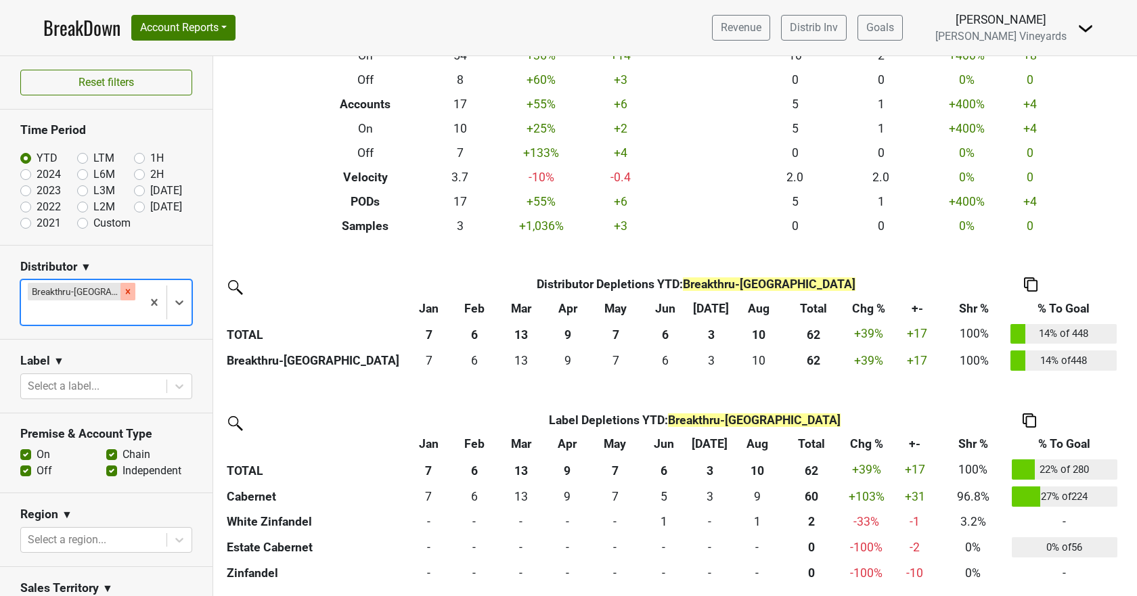
click at [123, 294] on icon "Remove Breakthru-NV" at bounding box center [127, 291] width 9 height 9
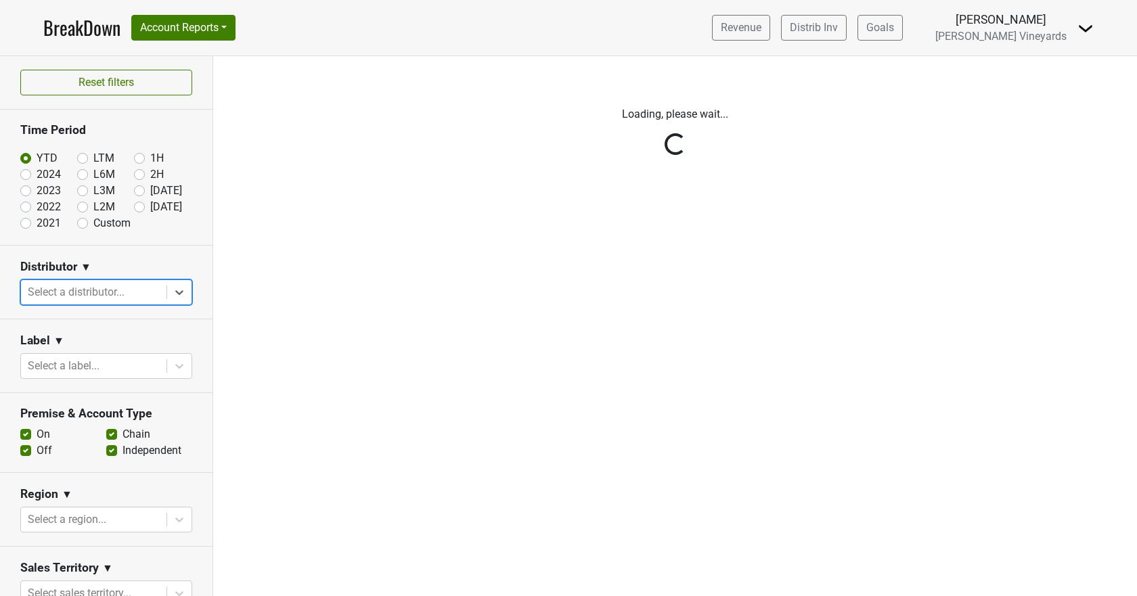
scroll to position [0, 0]
click at [164, 289] on div "Reset filters Time Period YTD LTM 1H 2024 L6M 2H 2023 L3M Aug '25 2022 L2M Sep …" at bounding box center [106, 326] width 213 height 540
click at [174, 296] on div "Reset filters Time Period YTD LTM 1H 2024 L6M 2H 2023 L3M Aug '25 2022 L2M Sep …" at bounding box center [106, 326] width 213 height 540
click at [134, 297] on div at bounding box center [94, 292] width 132 height 19
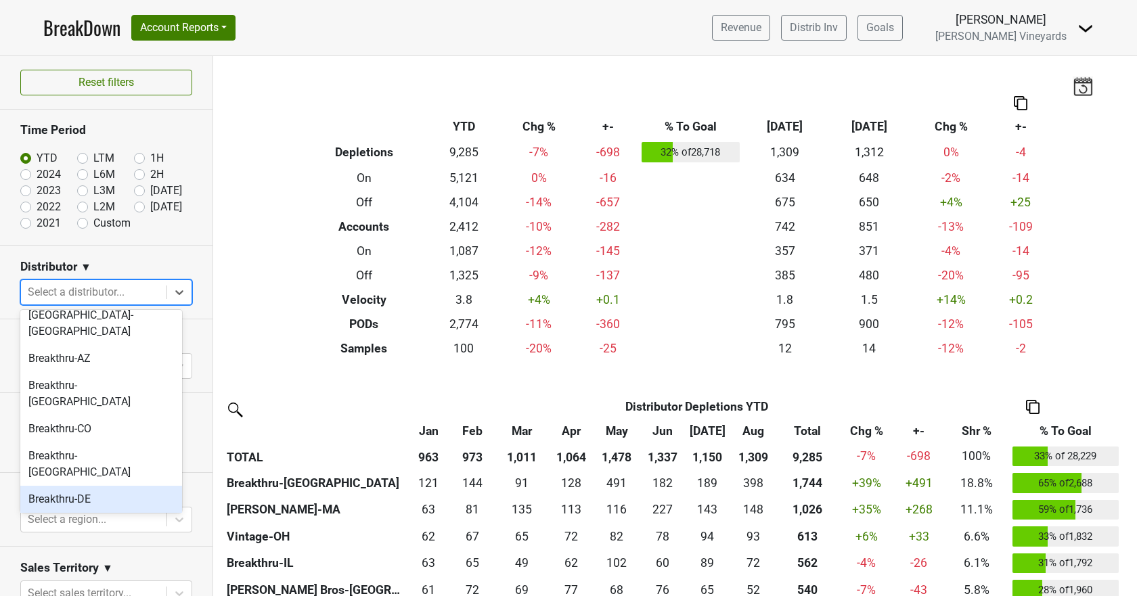
scroll to position [68, 0]
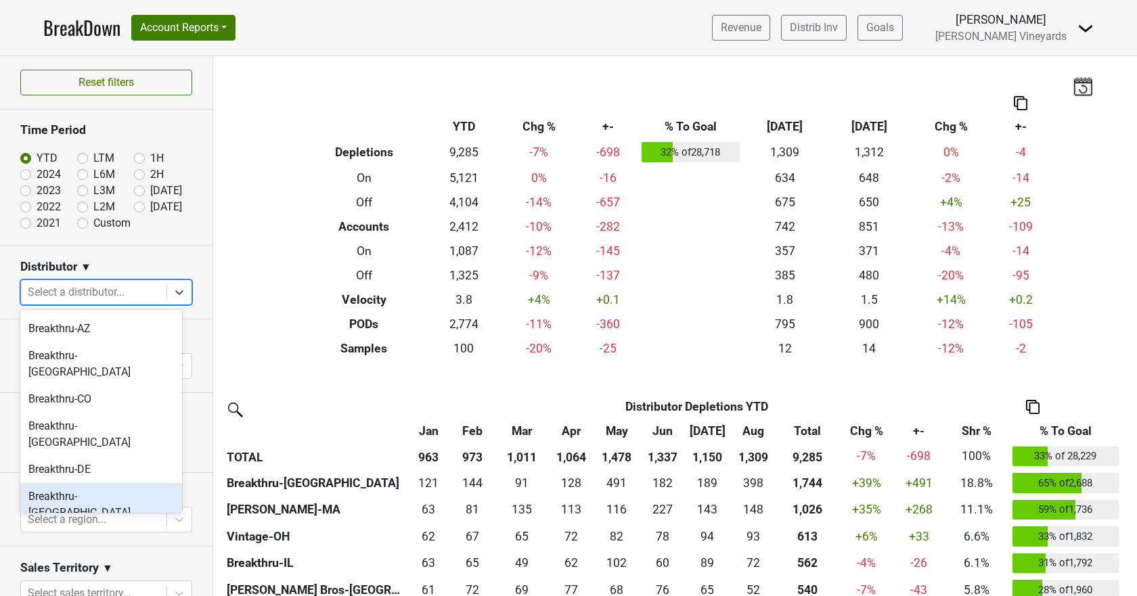
click at [70, 483] on div "Breakthru-[GEOGRAPHIC_DATA]" at bounding box center [101, 504] width 162 height 43
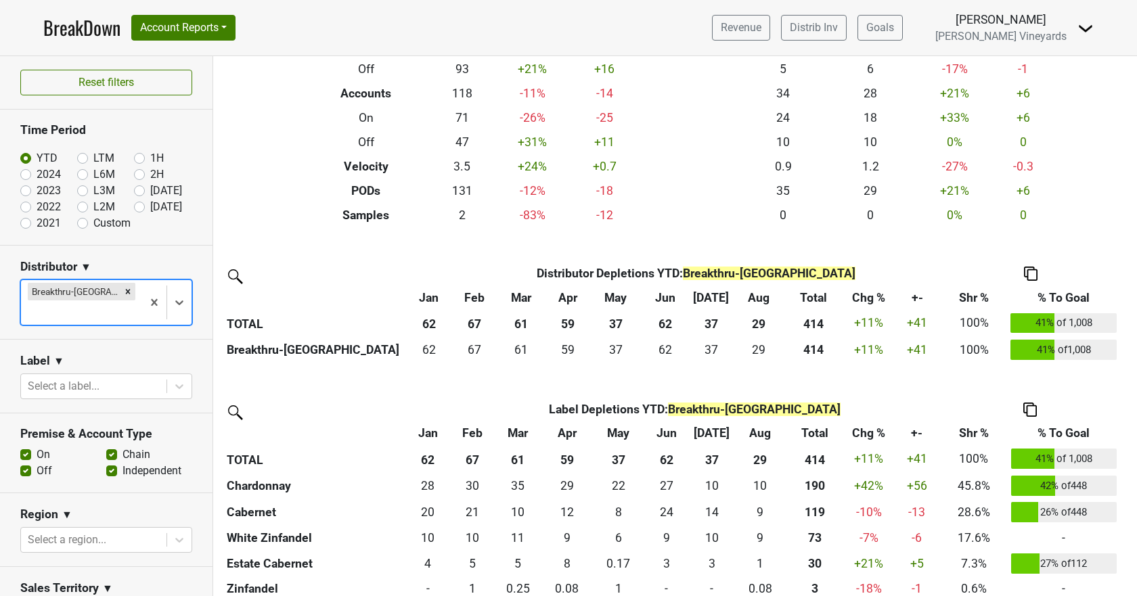
scroll to position [149, 0]
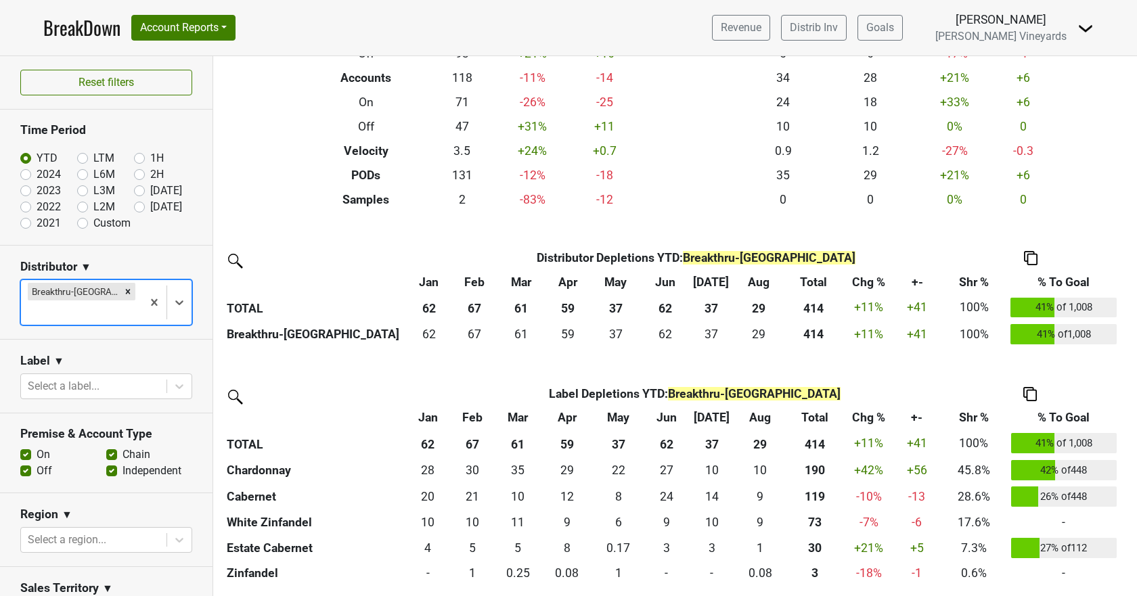
click at [120, 295] on div "Remove Breakthru-FL" at bounding box center [127, 292] width 15 height 18
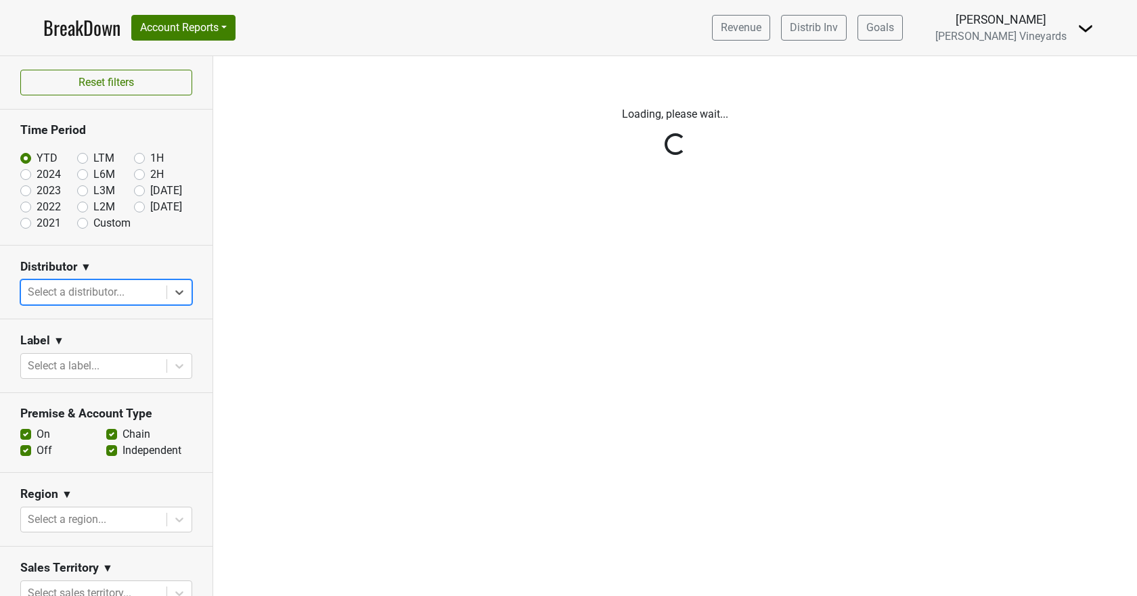
scroll to position [0, 0]
click at [133, 289] on div "Reset filters Time Period YTD LTM 1H 2024 L6M 2H 2023 L3M Aug '25 2022 L2M Sep …" at bounding box center [106, 326] width 213 height 540
click at [173, 293] on div "Reset filters Time Period YTD LTM 1H 2024 L6M 2H 2023 L3M Aug '25 2022 L2M Sep …" at bounding box center [106, 326] width 213 height 540
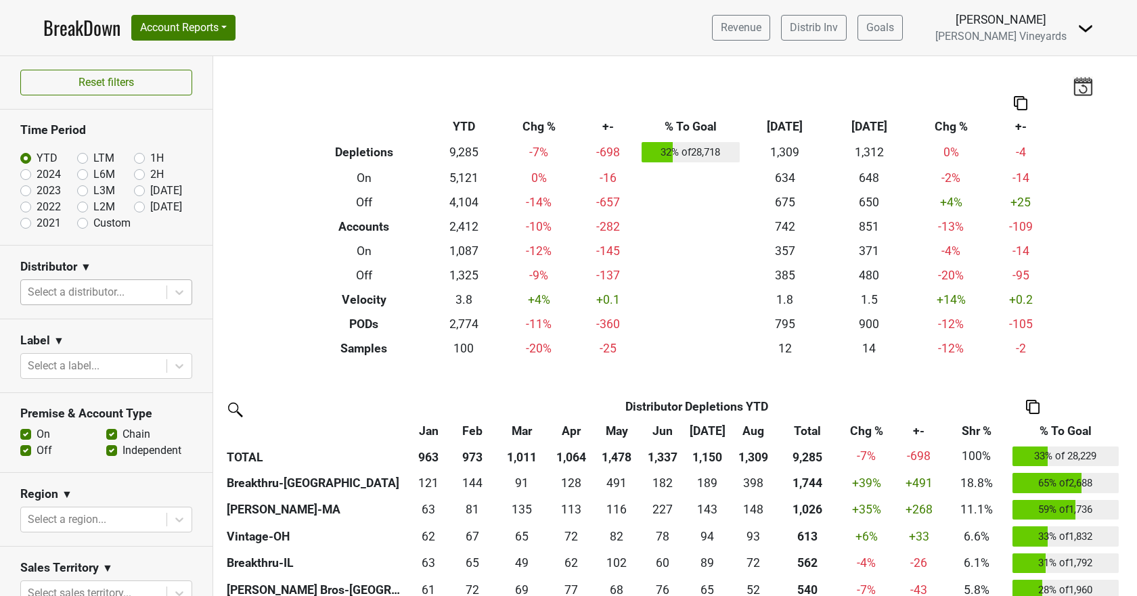
click at [123, 291] on div at bounding box center [94, 292] width 132 height 19
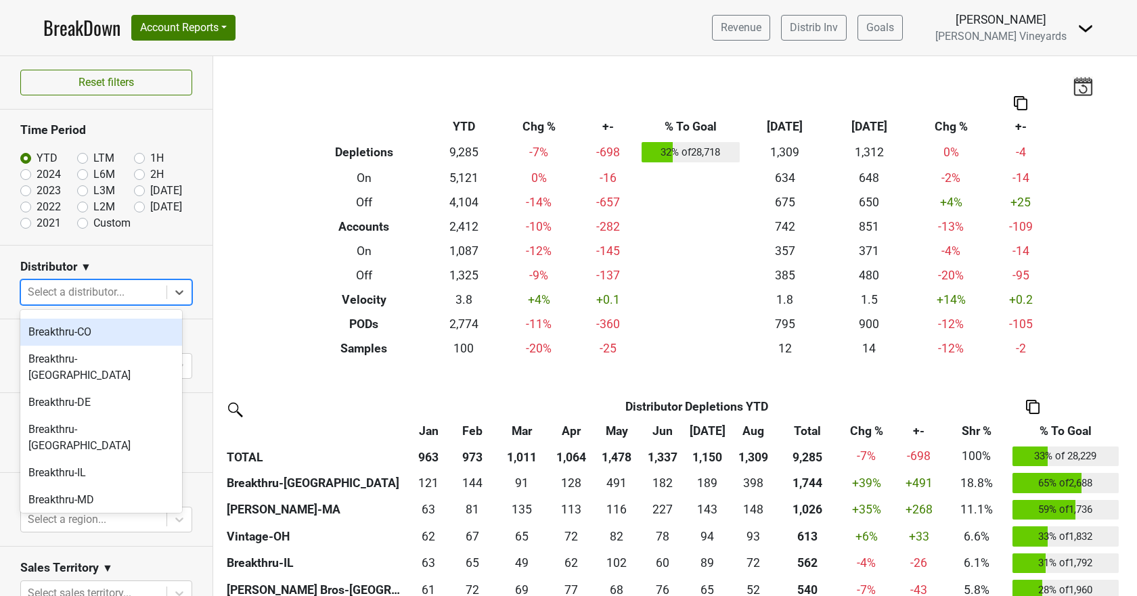
scroll to position [135, 0]
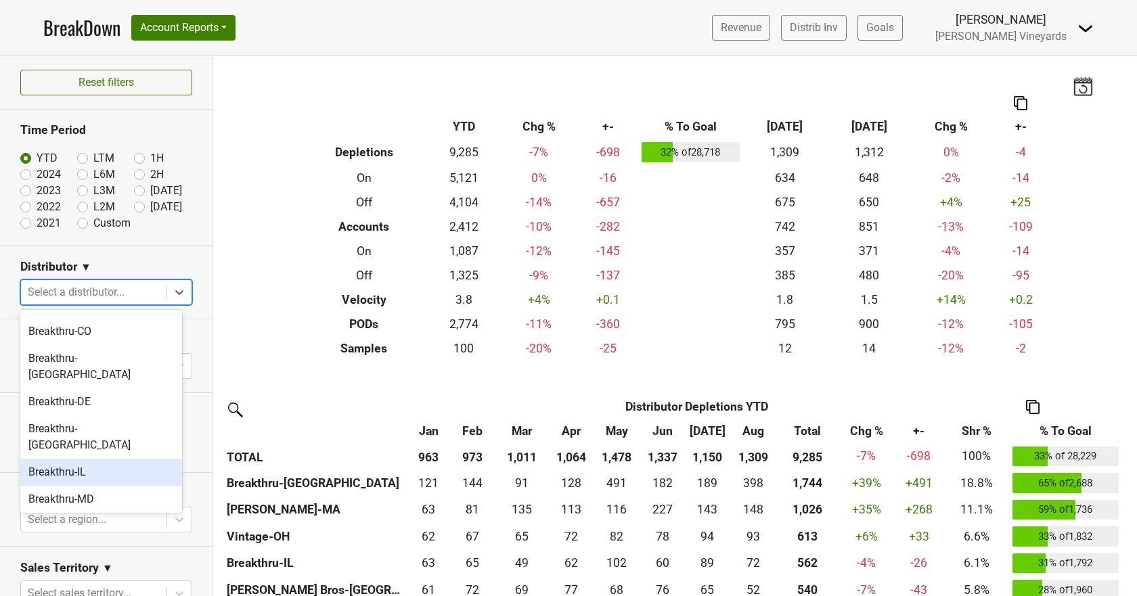
click at [91, 459] on div "Breakthru-IL" at bounding box center [101, 472] width 162 height 27
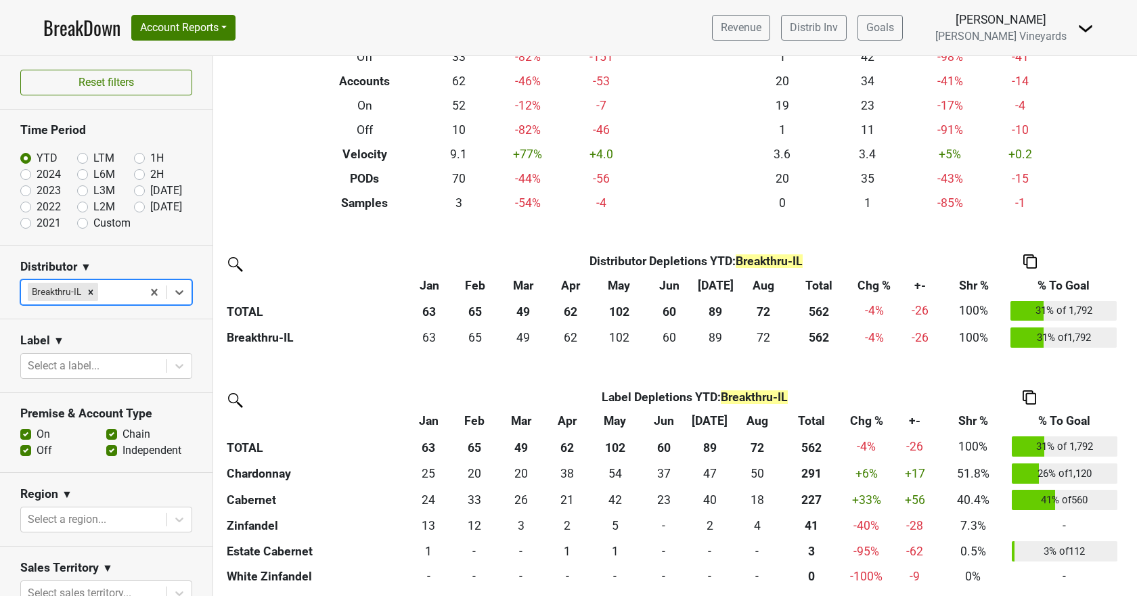
scroll to position [149, 0]
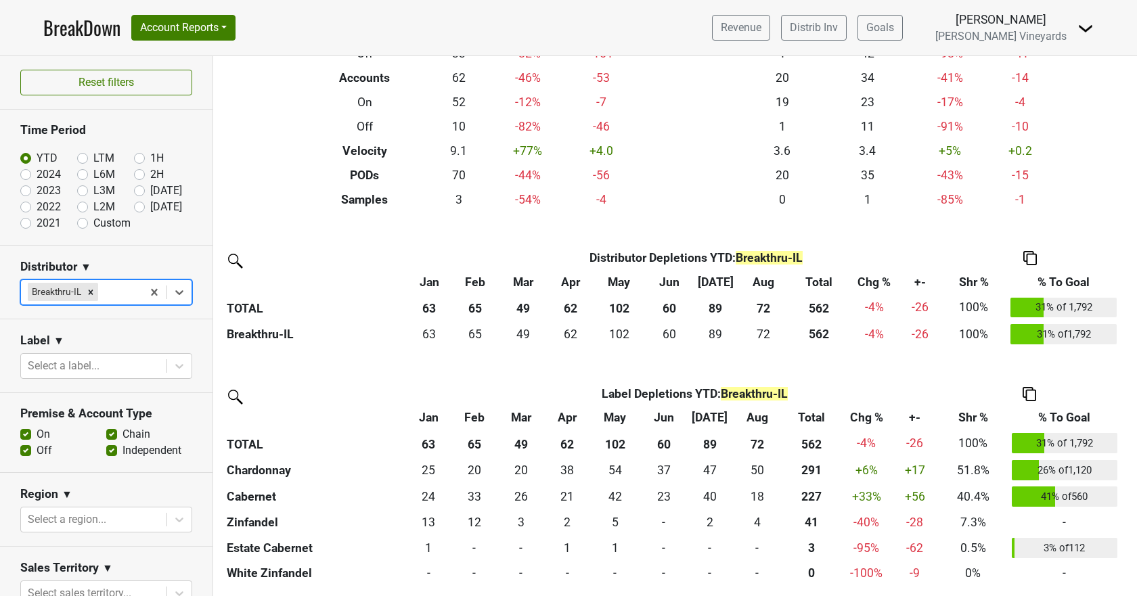
click at [86, 291] on div "Remove Breakthru-IL" at bounding box center [90, 292] width 15 height 18
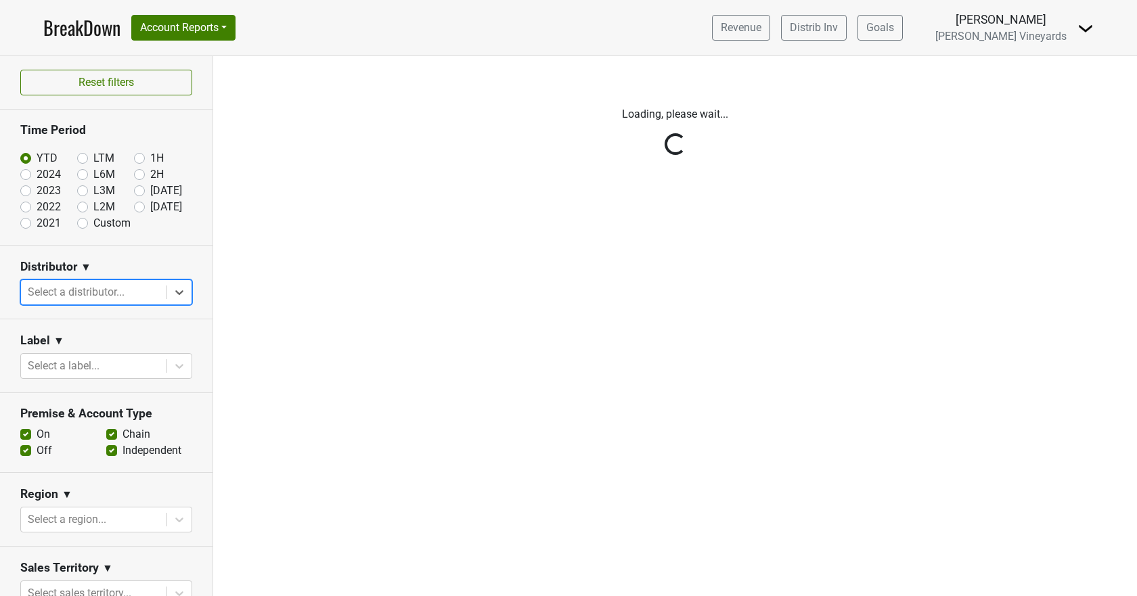
scroll to position [0, 0]
click at [175, 290] on div "Reset filters Time Period YTD LTM 1H 2024 L6M 2H 2023 L3M Aug '25 2022 L2M Sep …" at bounding box center [106, 326] width 213 height 540
click at [167, 290] on div "Reset filters Time Period YTD LTM 1H 2024 L6M 2H 2023 L3M Aug '25 2022 L2M Sep …" at bounding box center [106, 326] width 213 height 540
click at [118, 292] on div "Reset filters Time Period YTD LTM 1H 2024 L6M 2H 2023 L3M Aug '25 2022 L2M Sep …" at bounding box center [106, 326] width 213 height 540
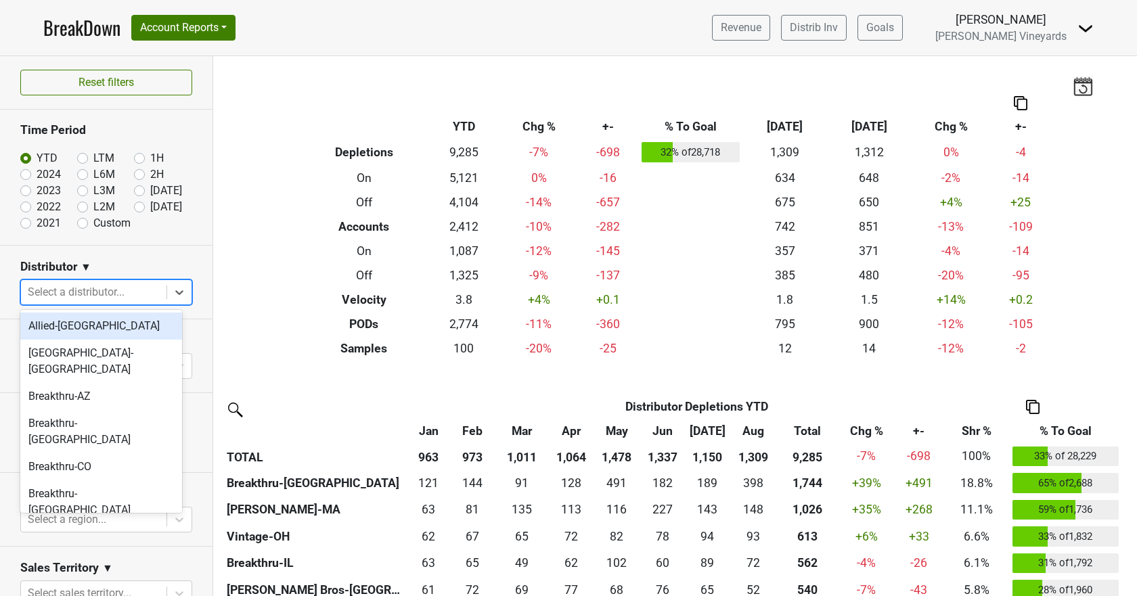
click at [108, 292] on div at bounding box center [94, 292] width 132 height 19
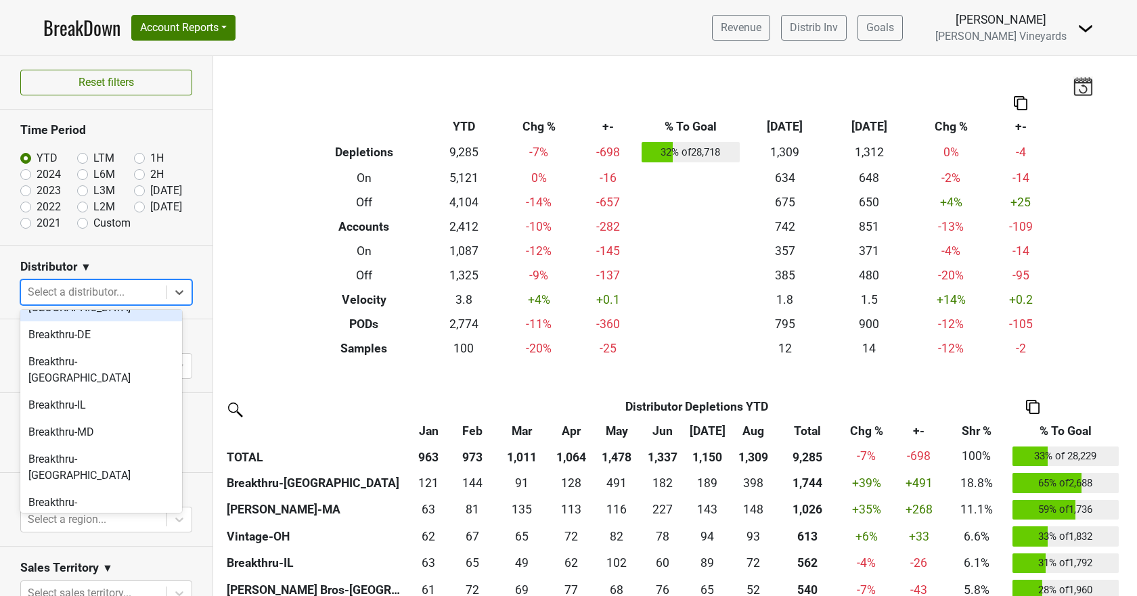
scroll to position [203, 0]
click at [70, 489] on div "Breakthru-[GEOGRAPHIC_DATA]" at bounding box center [101, 510] width 162 height 43
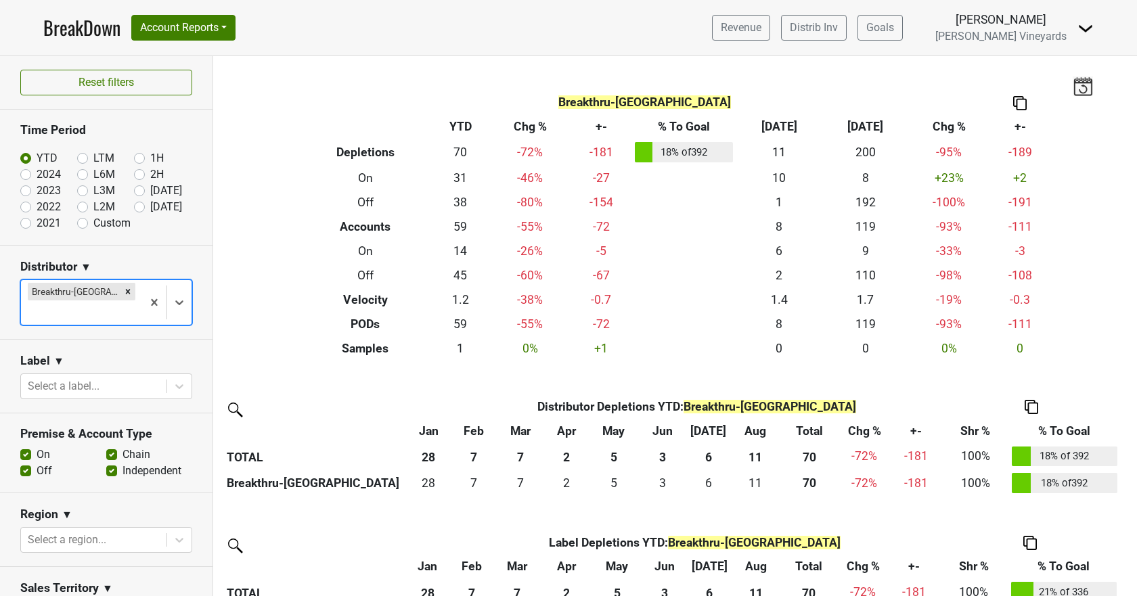
scroll to position [74, 0]
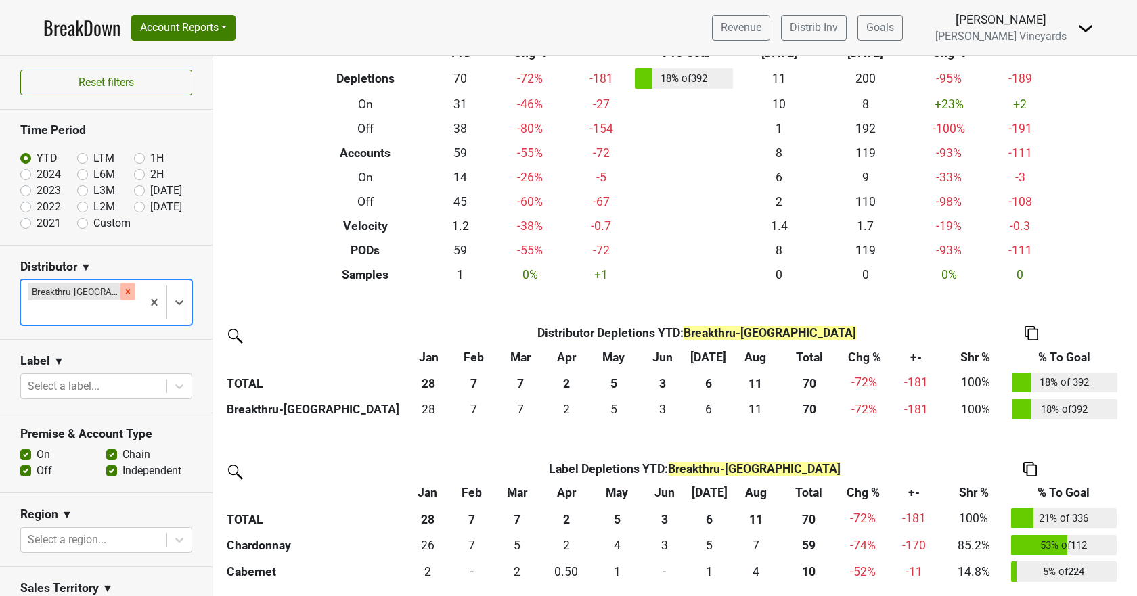
click at [123, 289] on icon "Remove Breakthru-PA" at bounding box center [127, 291] width 9 height 9
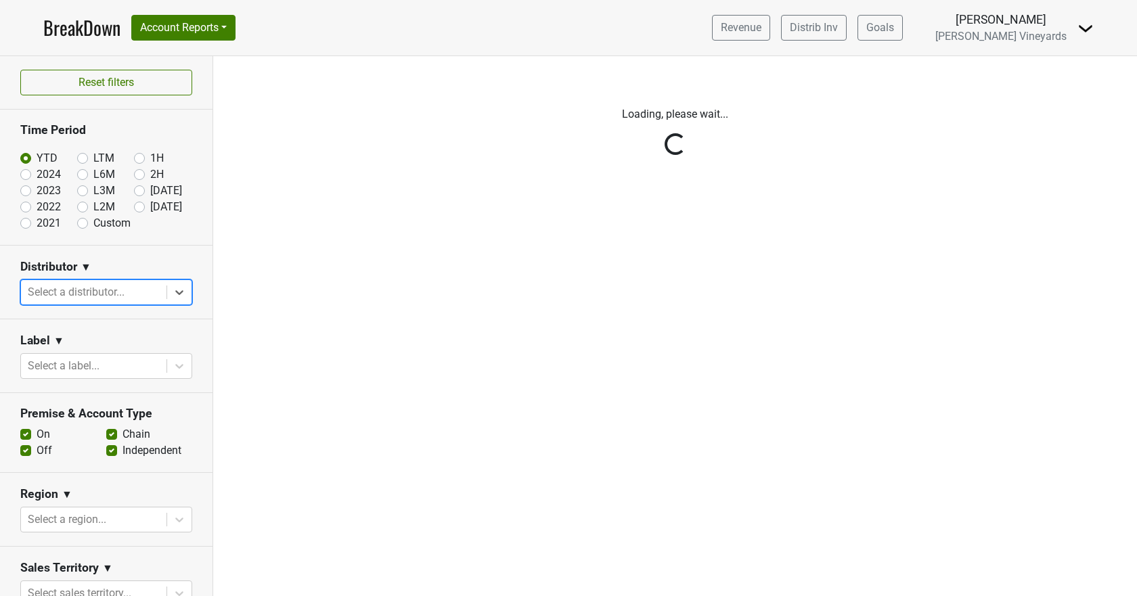
type input "b"
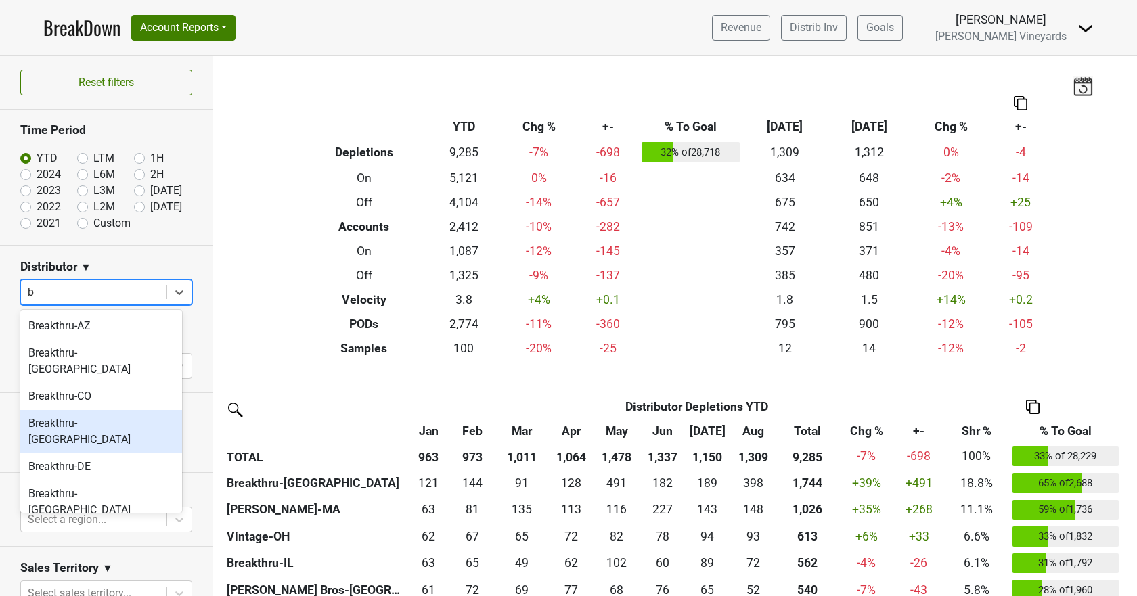
click at [83, 410] on div "Breakthru-[GEOGRAPHIC_DATA]" at bounding box center [101, 431] width 162 height 43
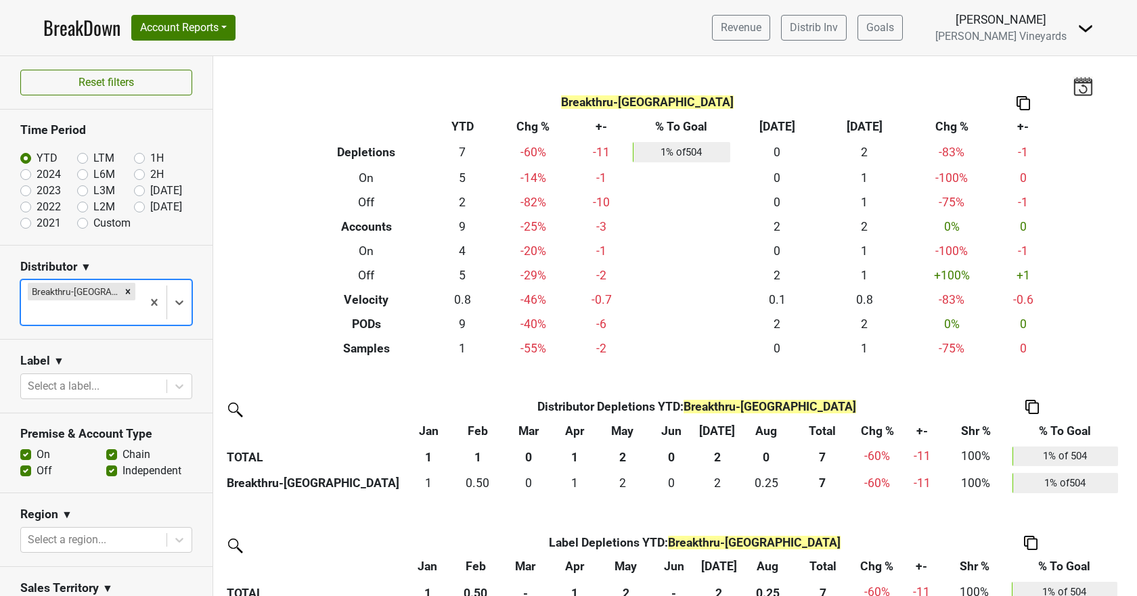
type input "b"
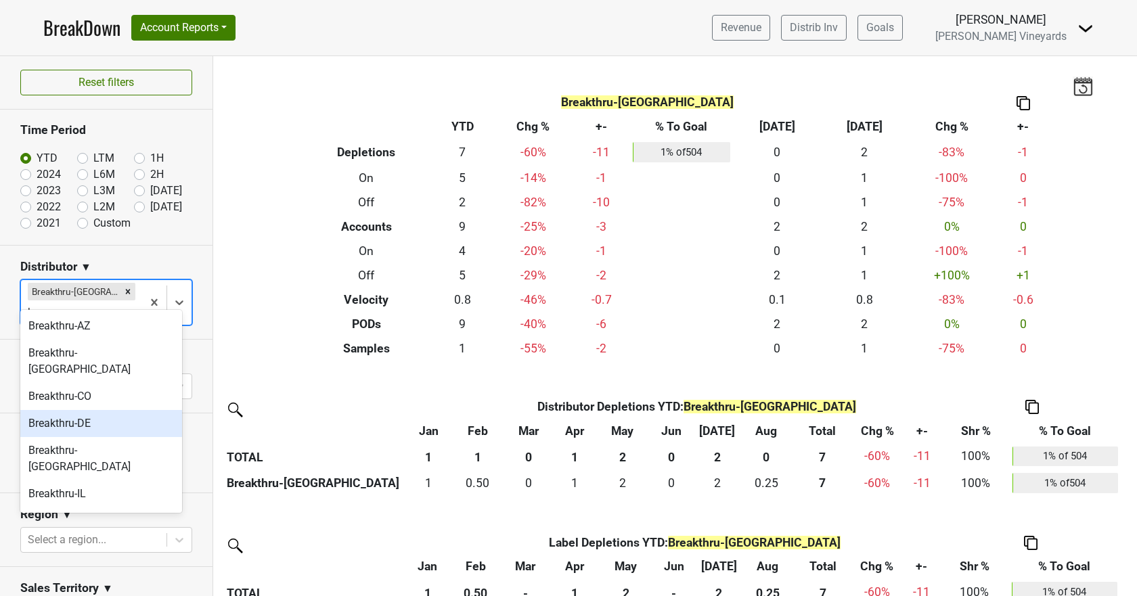
click at [64, 410] on div "Breakthru-DE" at bounding box center [101, 423] width 162 height 27
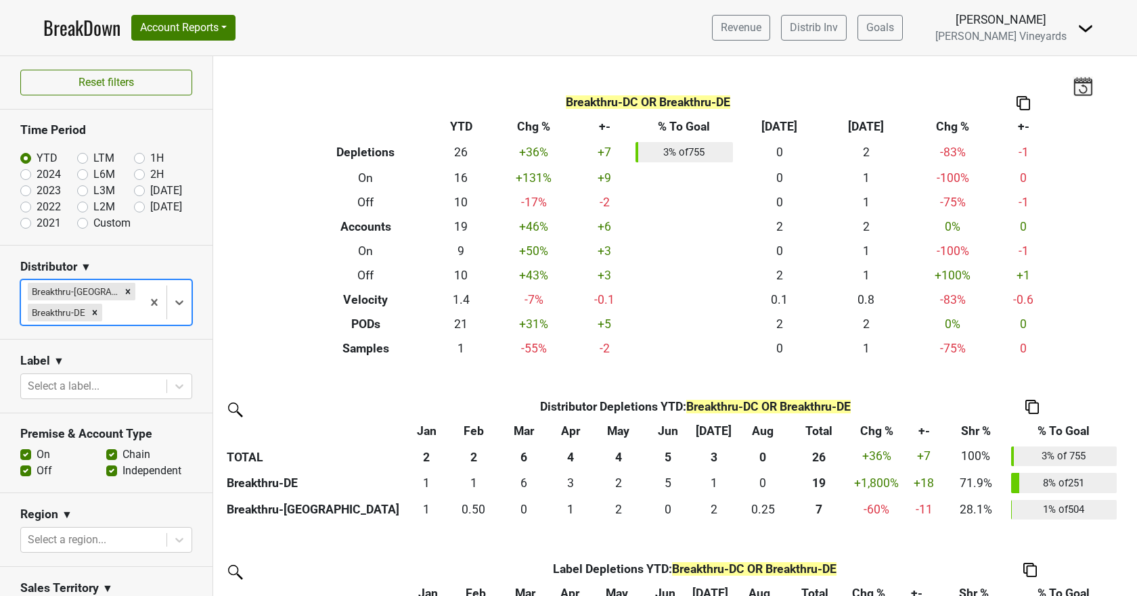
type input "b"
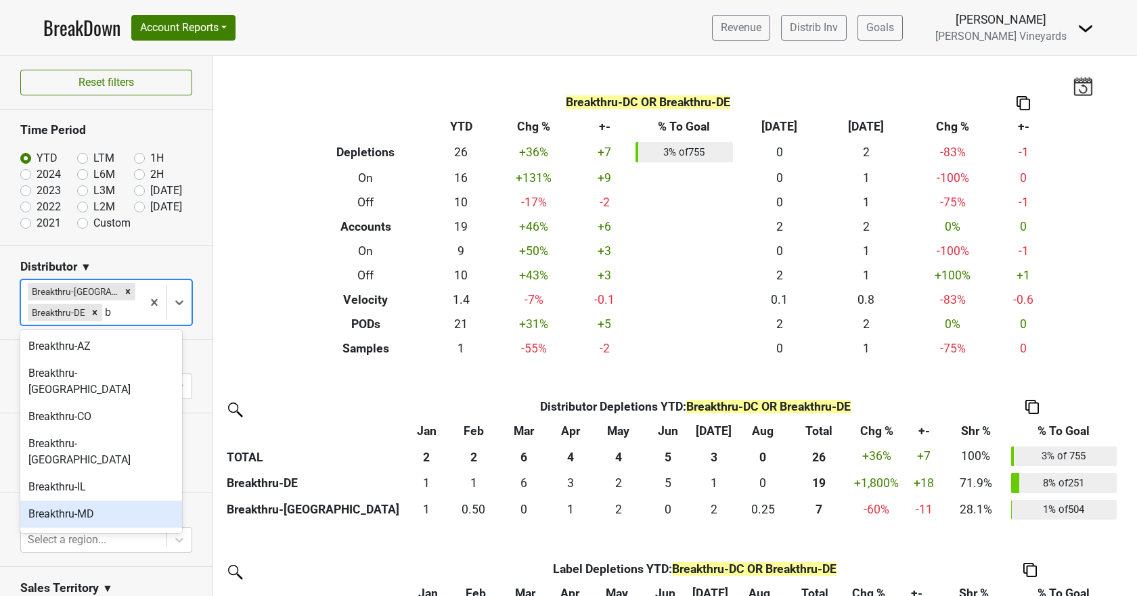
click at [67, 501] on div "Breakthru-MD" at bounding box center [101, 514] width 162 height 27
